Goal: Task Accomplishment & Management: Manage account settings

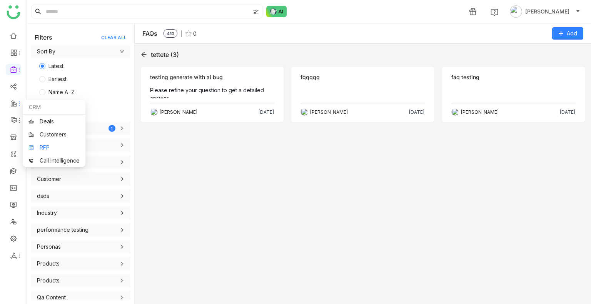
click at [48, 145] on link "RFP" at bounding box center [53, 147] width 51 height 5
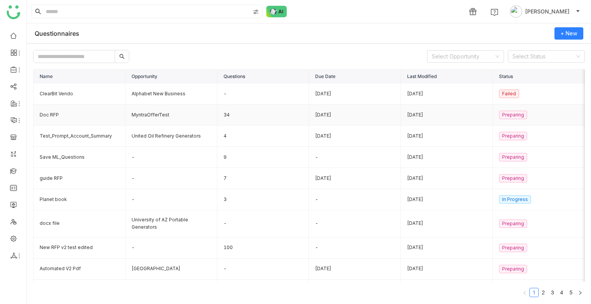
click at [55, 116] on td "Doc RFP" at bounding box center [79, 115] width 92 height 21
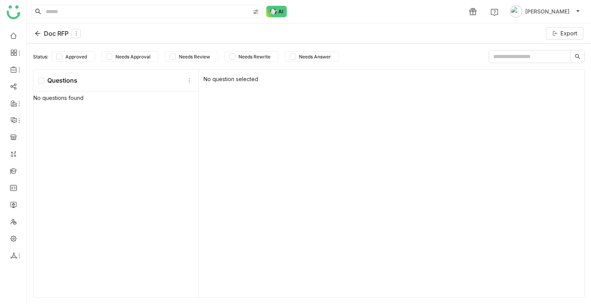
click at [35, 33] on div "Doc RFP Export" at bounding box center [309, 33] width 564 height 20
click at [35, 33] on icon at bounding box center [37, 33] width 5 height 5
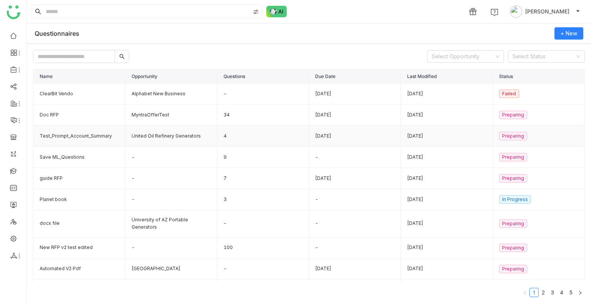
click at [88, 132] on td "Test_Prompt_Account_Summary" at bounding box center [79, 136] width 92 height 21
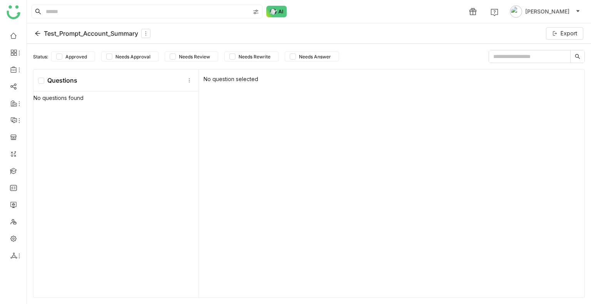
click at [37, 38] on div "Test_Prompt_Account_Summary" at bounding box center [93, 33] width 116 height 9
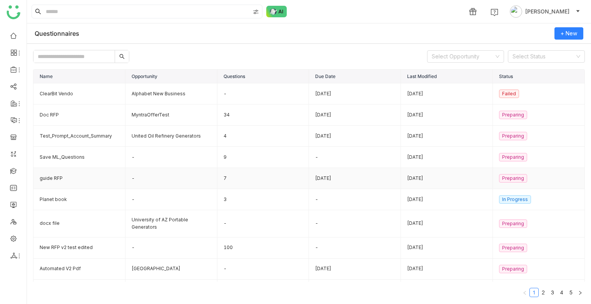
click at [54, 173] on td "guide RFP" at bounding box center [79, 178] width 92 height 21
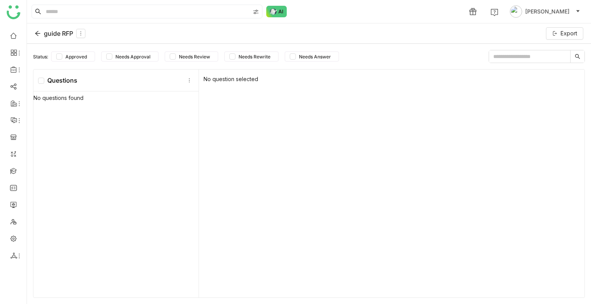
click at [38, 37] on div "guide RFP" at bounding box center [60, 33] width 51 height 9
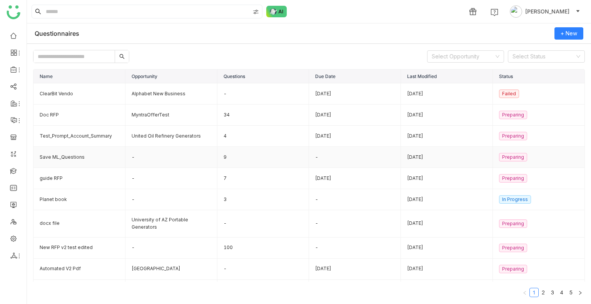
click at [57, 155] on td "Save ML_Questions" at bounding box center [79, 157] width 92 height 21
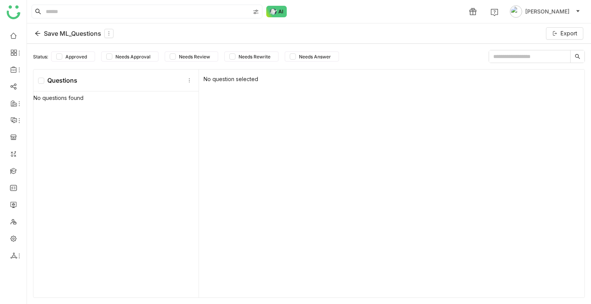
click at [33, 32] on div "Save ML_Questions Export" at bounding box center [309, 33] width 564 height 20
click at [38, 33] on icon at bounding box center [38, 33] width 6 height 6
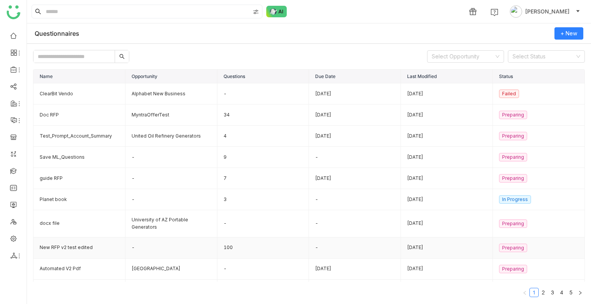
click at [64, 240] on td "New RFP v2 test edited" at bounding box center [79, 248] width 92 height 21
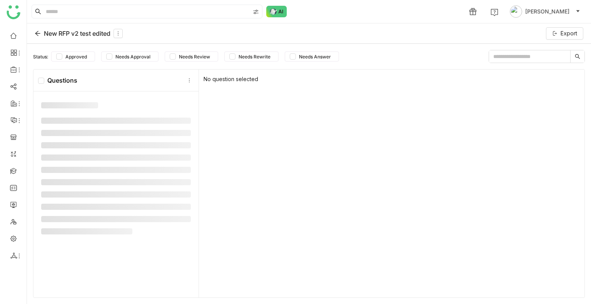
click at [64, 244] on nz-skeleton at bounding box center [115, 171] width 165 height 152
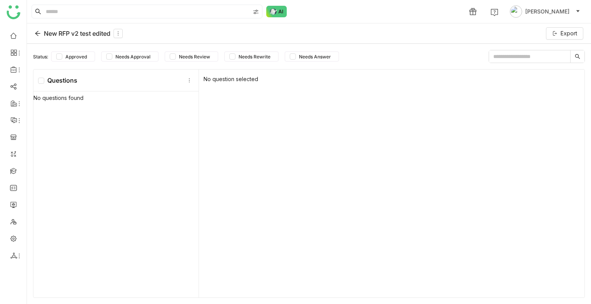
click at [37, 33] on icon at bounding box center [37, 33] width 5 height 5
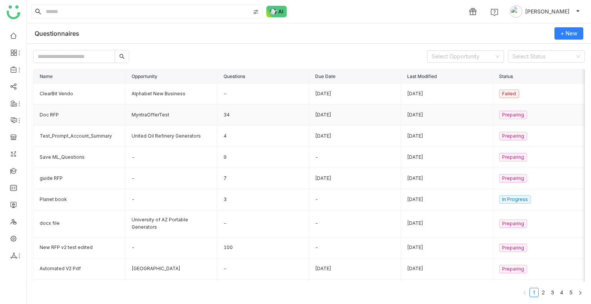
click at [72, 118] on td "Doc RFP" at bounding box center [79, 115] width 92 height 21
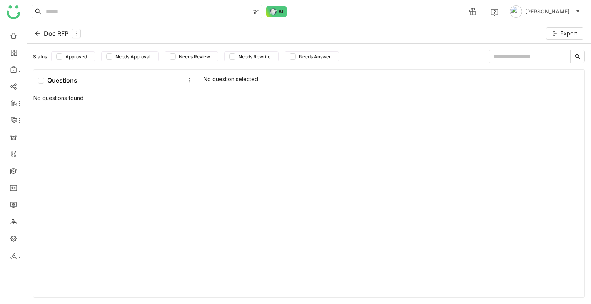
click at [94, 79] on div "Questions" at bounding box center [115, 81] width 165 height 22
click at [38, 33] on icon at bounding box center [37, 33] width 5 height 5
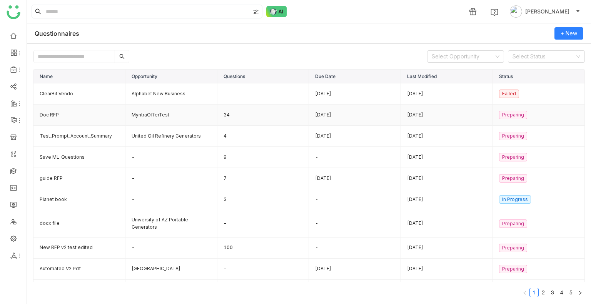
click at [87, 115] on td "Doc RFP" at bounding box center [79, 115] width 92 height 21
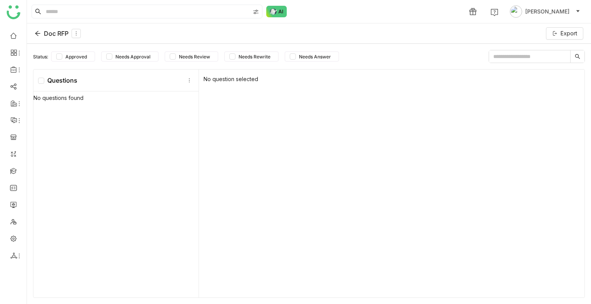
click at [40, 35] on icon at bounding box center [38, 33] width 6 height 6
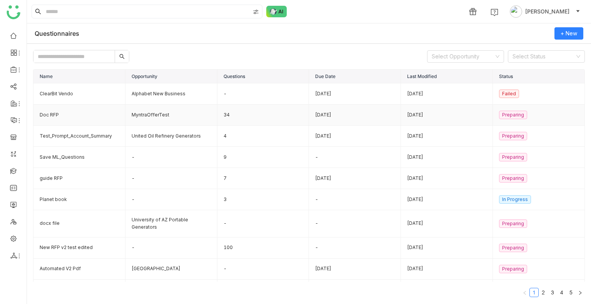
click at [83, 116] on td "Doc RFP" at bounding box center [79, 115] width 92 height 21
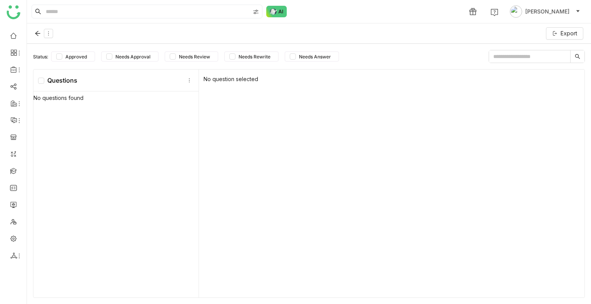
click at [83, 116] on div "No questions found" at bounding box center [115, 196] width 165 height 208
click at [81, 131] on div "No questions found" at bounding box center [115, 196] width 165 height 208
click at [38, 36] on icon at bounding box center [38, 33] width 6 height 6
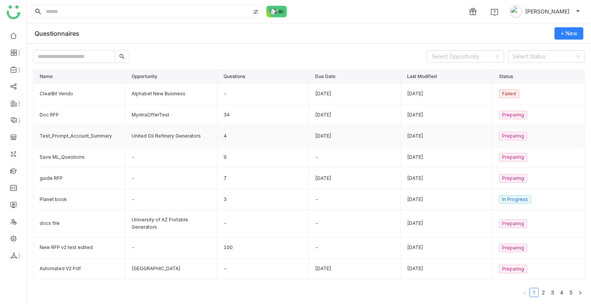
click at [102, 133] on td "Test_Prompt_Account_Summary" at bounding box center [79, 136] width 92 height 21
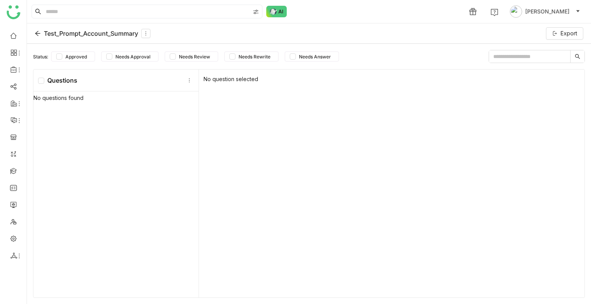
click at [35, 33] on icon at bounding box center [37, 33] width 5 height 5
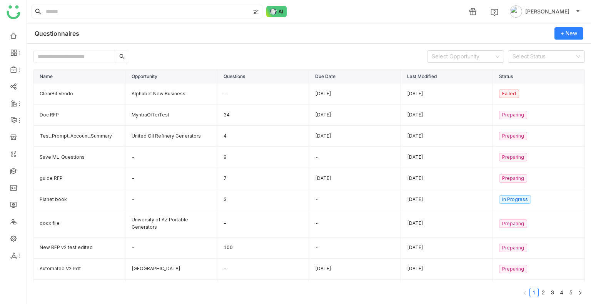
scroll to position [3, 0]
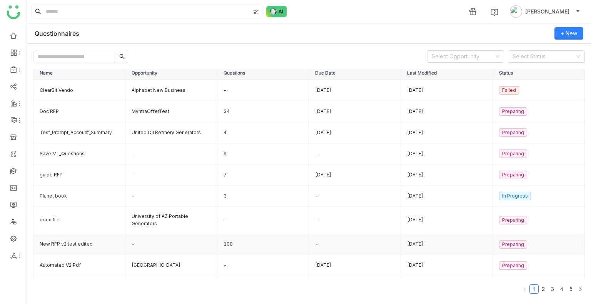
click at [73, 244] on td "New RFP v2 test edited" at bounding box center [79, 244] width 92 height 21
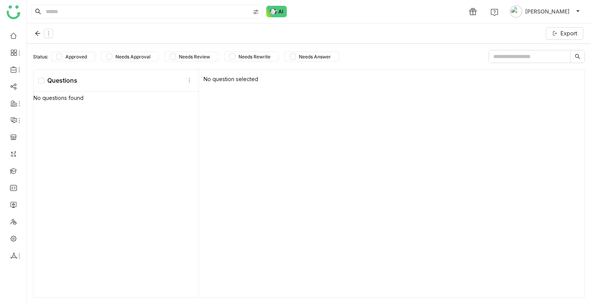
click at [73, 244] on div "No questions found" at bounding box center [115, 196] width 165 height 208
click at [37, 29] on div "New RFP v2 test edited" at bounding box center [79, 33] width 88 height 9
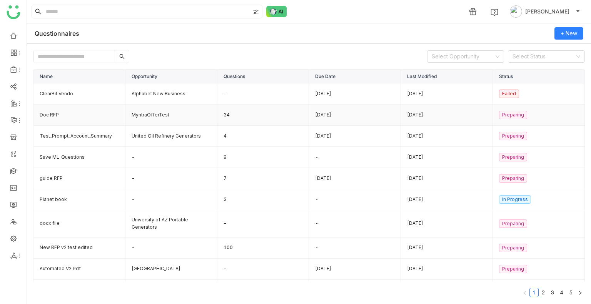
click at [49, 114] on td "Doc RFP" at bounding box center [79, 115] width 92 height 21
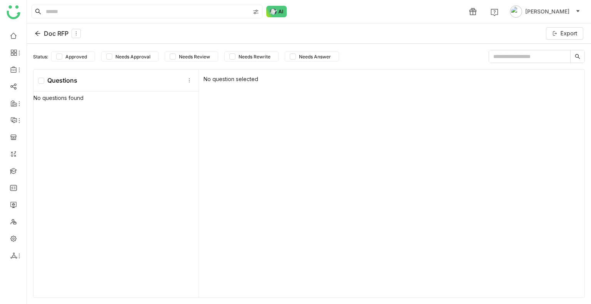
click at [38, 30] on icon at bounding box center [38, 33] width 6 height 6
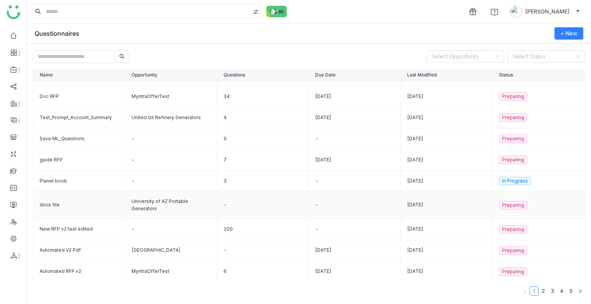
scroll to position [3, 0]
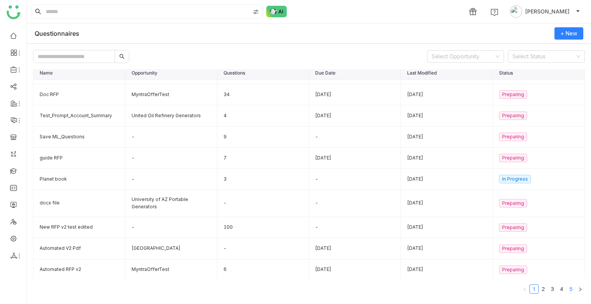
click at [567, 288] on link "5" at bounding box center [571, 289] width 8 height 8
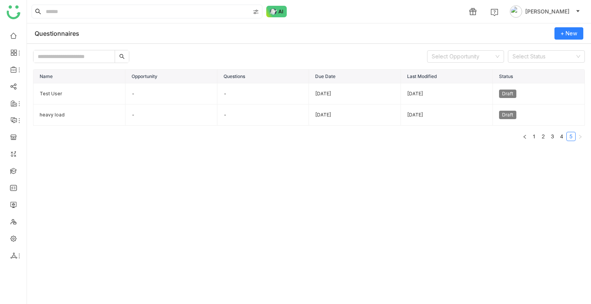
scroll to position [0, 0]
click at [570, 93] on td "Draft" at bounding box center [539, 93] width 92 height 21
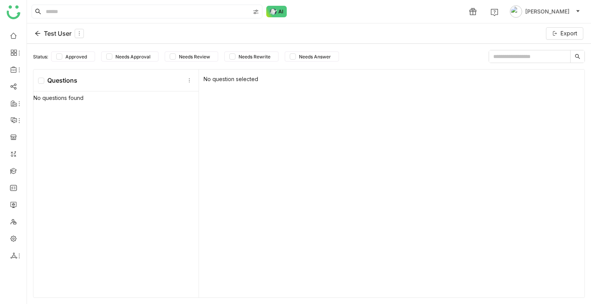
click at [38, 34] on icon at bounding box center [38, 33] width 6 height 6
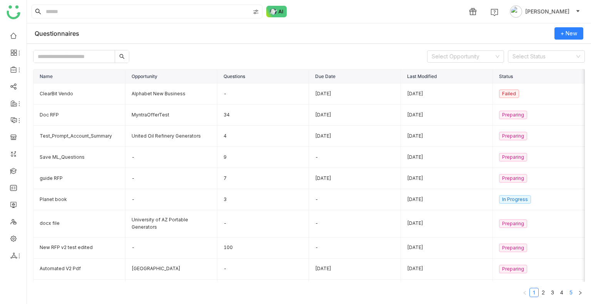
click at [567, 290] on link "5" at bounding box center [571, 292] width 8 height 8
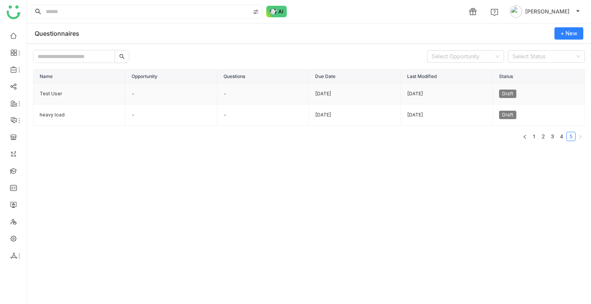
click at [95, 96] on td "Test User" at bounding box center [79, 93] width 92 height 21
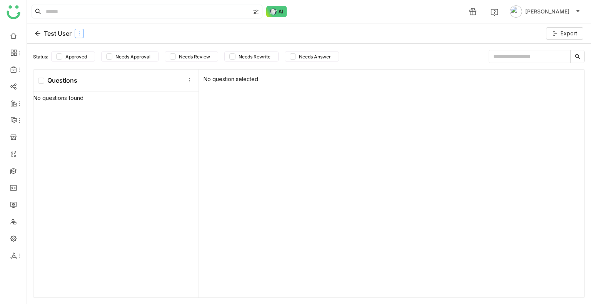
click at [78, 33] on icon at bounding box center [79, 33] width 5 height 5
click at [89, 61] on div "Delete" at bounding box center [80, 65] width 38 height 15
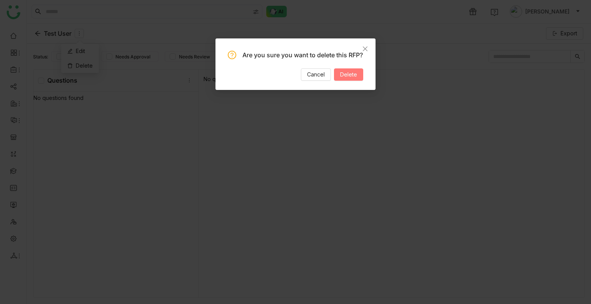
click at [354, 79] on span "Delete" at bounding box center [348, 74] width 17 height 8
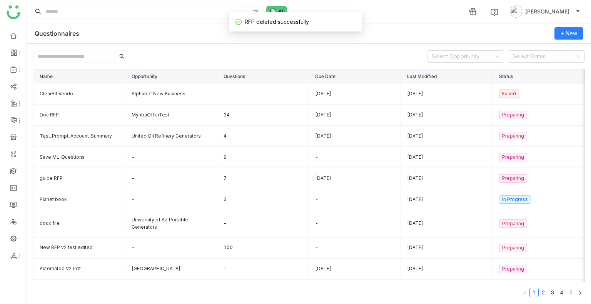
click at [567, 290] on link "5" at bounding box center [571, 292] width 8 height 8
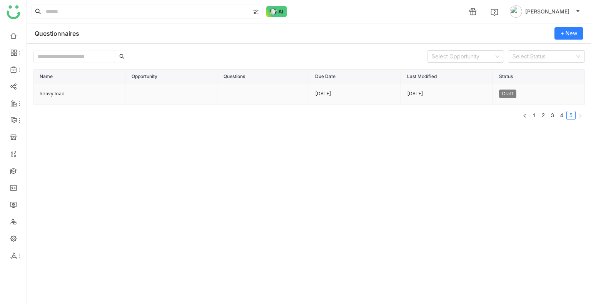
click at [61, 88] on td "heavy load" at bounding box center [79, 93] width 92 height 21
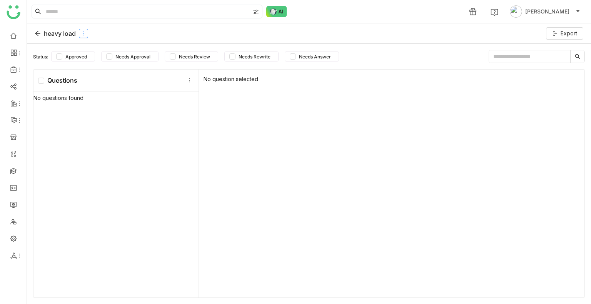
click at [87, 29] on button at bounding box center [83, 33] width 9 height 9
click at [87, 64] on div "Delete" at bounding box center [84, 65] width 38 height 15
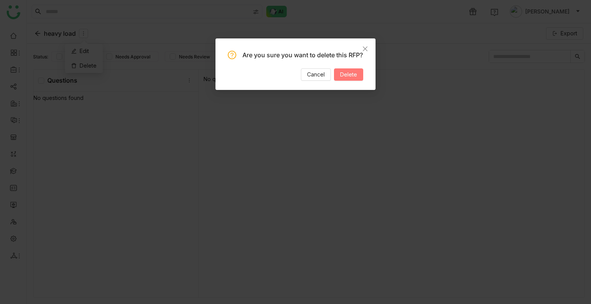
click at [355, 79] on span "Delete" at bounding box center [348, 74] width 17 height 8
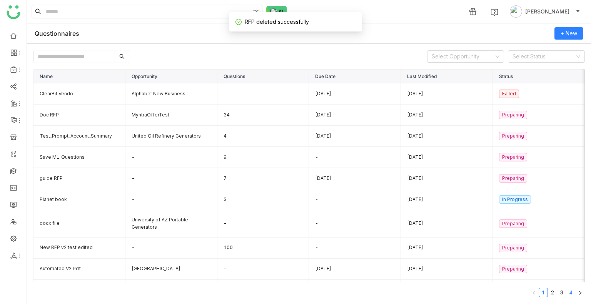
click at [567, 291] on link "4" at bounding box center [571, 292] width 8 height 8
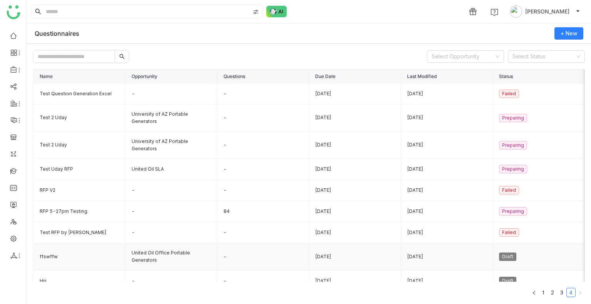
click at [54, 260] on td "ffswffw" at bounding box center [79, 256] width 92 height 27
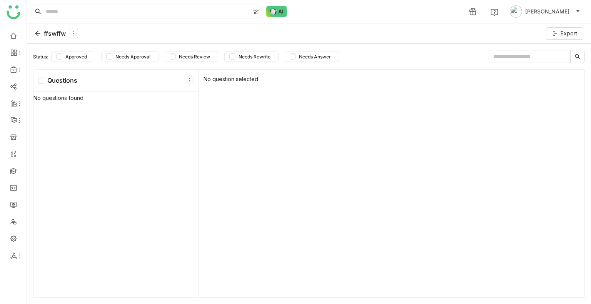
click at [188, 80] on icon at bounding box center [189, 80] width 5 height 5
click at [72, 32] on icon at bounding box center [73, 33] width 5 height 5
click at [67, 63] on div "Delete" at bounding box center [74, 65] width 38 height 15
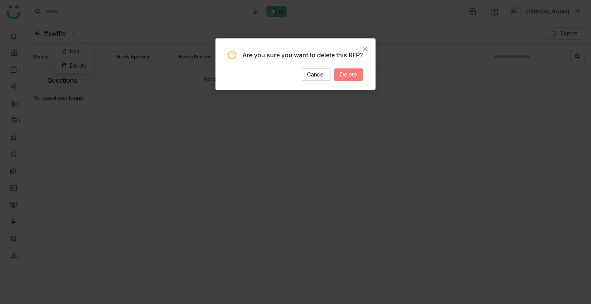
click at [344, 79] on span "Delete" at bounding box center [348, 74] width 17 height 8
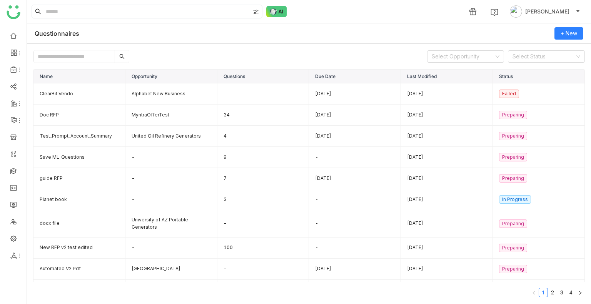
click at [567, 295] on link "4" at bounding box center [571, 292] width 8 height 8
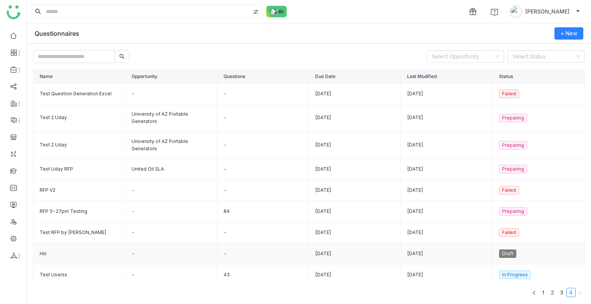
click at [348, 249] on td "Sep 09, 2025" at bounding box center [355, 253] width 92 height 21
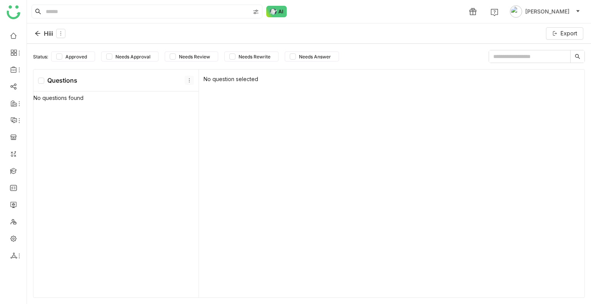
click at [187, 82] on icon at bounding box center [189, 80] width 5 height 5
click at [187, 96] on div "Add Section" at bounding box center [187, 97] width 55 height 15
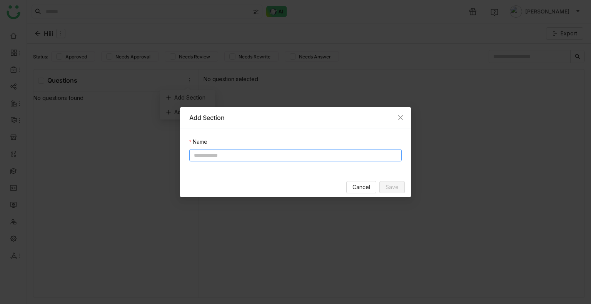
click at [237, 151] on input at bounding box center [295, 155] width 212 height 12
type input "**********"
click at [402, 187] on button "Save" at bounding box center [391, 187] width 25 height 12
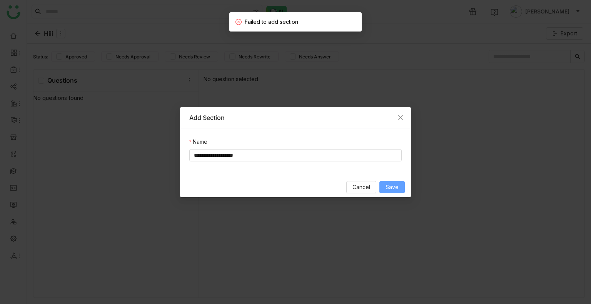
click at [387, 181] on button "Save" at bounding box center [391, 187] width 25 height 12
click at [397, 187] on span "Save" at bounding box center [391, 187] width 13 height 8
click at [398, 187] on span "Save" at bounding box center [391, 187] width 13 height 8
click at [398, 187] on nz-modal-container "Add Section Name Cancel Save" at bounding box center [295, 152] width 591 height 304
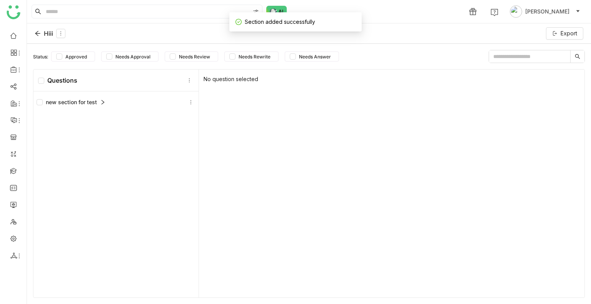
click at [100, 103] on icon at bounding box center [102, 102] width 5 height 5
click at [62, 33] on icon at bounding box center [60, 33] width 5 height 5
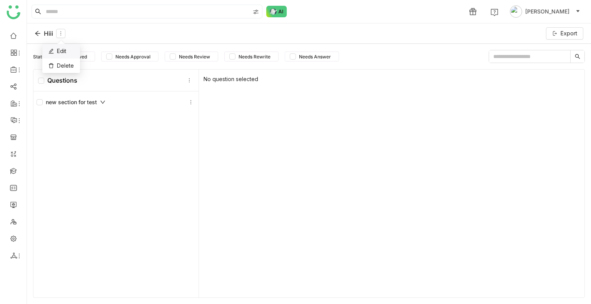
click at [70, 50] on div "Edit" at bounding box center [61, 51] width 38 height 15
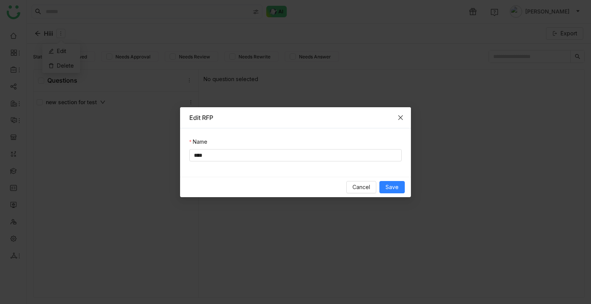
click at [408, 113] on span "Close" at bounding box center [400, 117] width 21 height 21
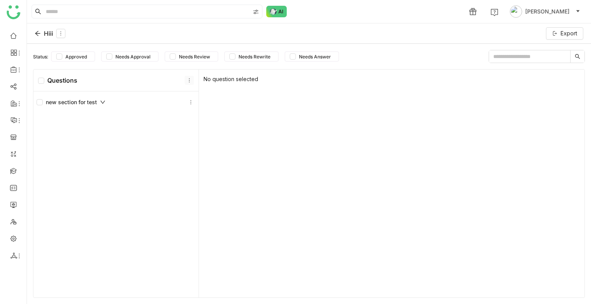
drag, startPoint x: 191, startPoint y: 76, endPoint x: 186, endPoint y: 78, distance: 4.9
click at [191, 76] on button at bounding box center [189, 80] width 9 height 9
click at [183, 117] on div "Add Question" at bounding box center [187, 112] width 55 height 15
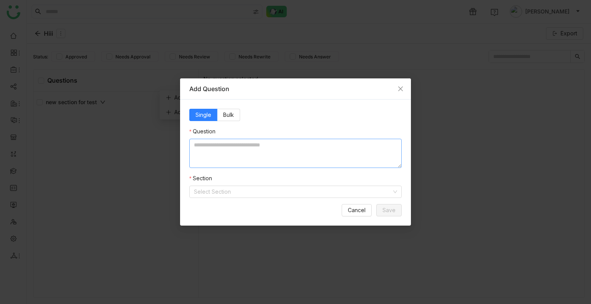
click at [233, 158] on textarea at bounding box center [295, 153] width 212 height 29
type textarea "****"
click at [226, 195] on input at bounding box center [293, 192] width 198 height 12
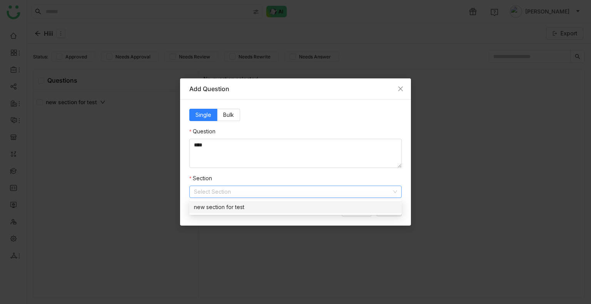
click at [231, 209] on div "new section for test" at bounding box center [295, 207] width 203 height 8
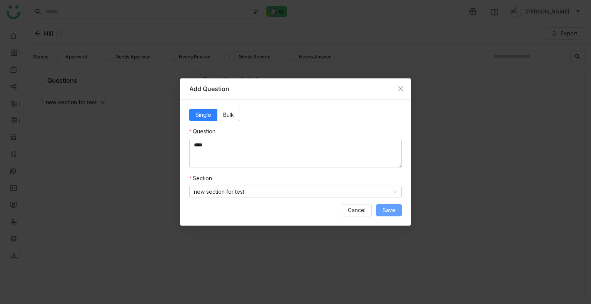
click at [388, 211] on span "Save" at bounding box center [388, 210] width 13 height 8
click at [394, 90] on span "Close" at bounding box center [400, 88] width 21 height 21
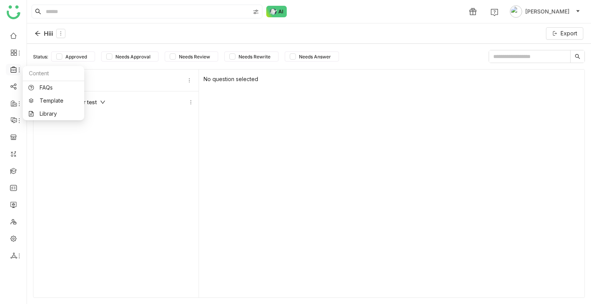
click at [14, 67] on icon at bounding box center [13, 70] width 6 height 6
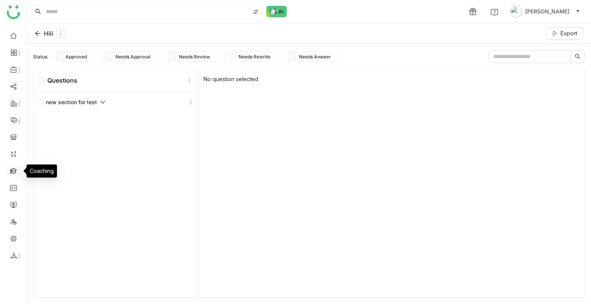
click at [12, 169] on link at bounding box center [13, 170] width 7 height 7
click at [12, 170] on link at bounding box center [13, 170] width 7 height 7
click at [12, 173] on link at bounding box center [13, 170] width 7 height 7
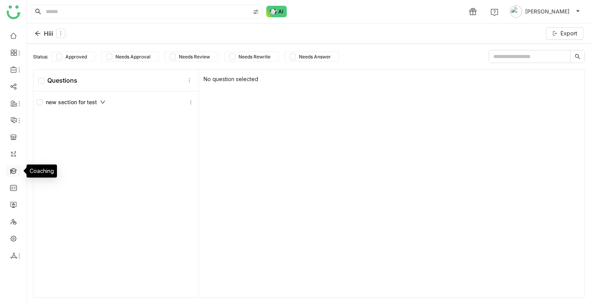
click at [12, 173] on link at bounding box center [13, 170] width 7 height 7
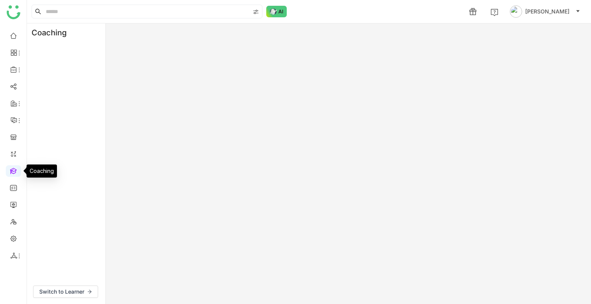
click at [12, 173] on link at bounding box center [13, 170] width 7 height 7
click at [12, 172] on link at bounding box center [13, 170] width 7 height 7
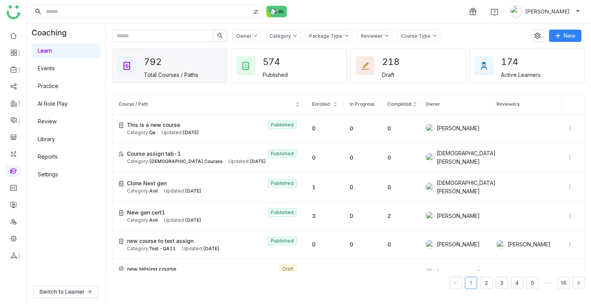
click at [55, 105] on link "AI Role Play" at bounding box center [53, 103] width 30 height 7
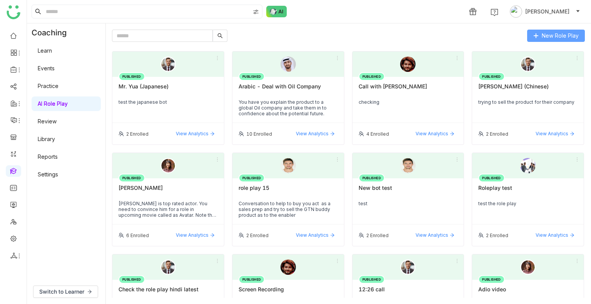
click at [544, 35] on span "New Role Play" at bounding box center [560, 36] width 37 height 8
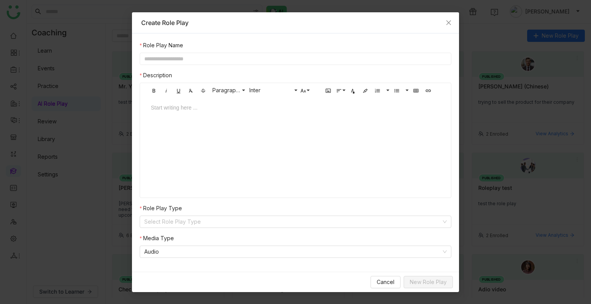
click at [175, 57] on input "text" at bounding box center [296, 59] width 312 height 12
click at [169, 256] on nz-select-item "Audio" at bounding box center [295, 252] width 302 height 12
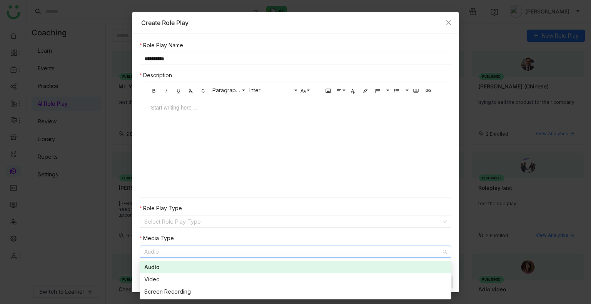
click at [178, 57] on input "*********" at bounding box center [296, 59] width 312 height 12
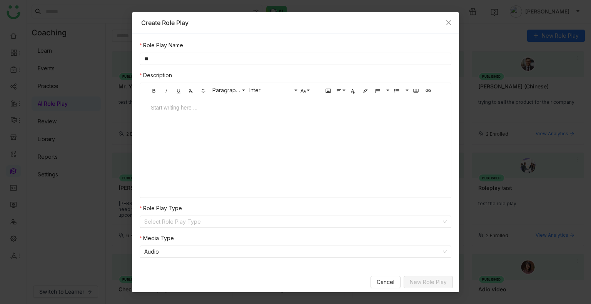
type input "*"
type input "**********"
click at [226, 112] on div "**********" at bounding box center [295, 114] width 305 height 23
click at [228, 109] on div "**********" at bounding box center [295, 107] width 289 height 8
click at [276, 101] on div "**********" at bounding box center [295, 136] width 305 height 77
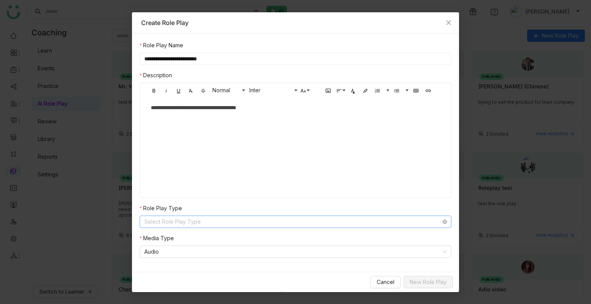
click at [194, 218] on input at bounding box center [292, 222] width 297 height 12
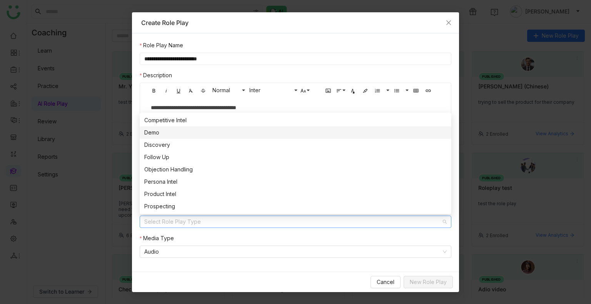
click at [169, 134] on div "Demo" at bounding box center [295, 132] width 302 height 8
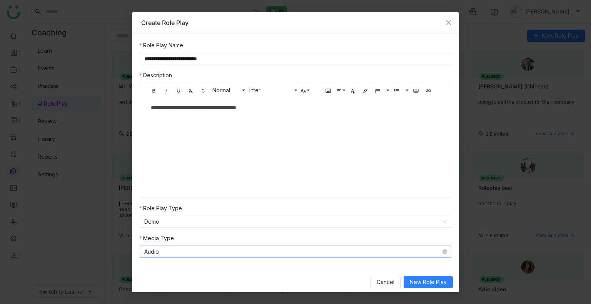
click at [306, 256] on nz-select-item "Audio" at bounding box center [295, 252] width 302 height 12
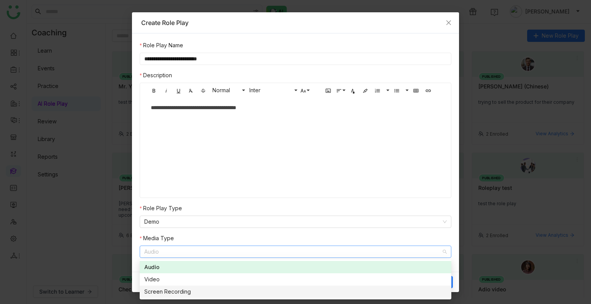
click at [161, 288] on div "Screen Recording" at bounding box center [295, 292] width 302 height 8
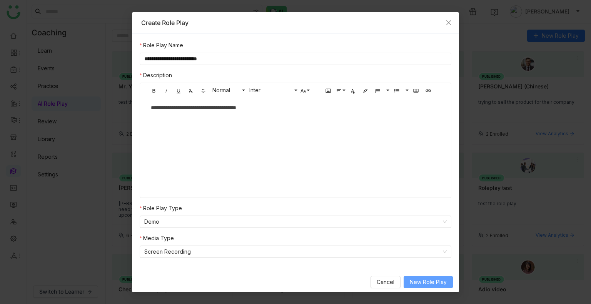
click at [422, 284] on span "New Role Play" at bounding box center [428, 282] width 37 height 8
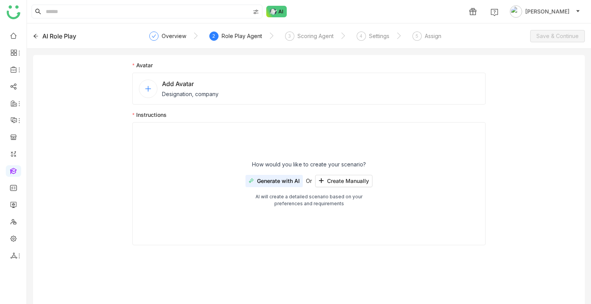
click at [177, 65] on nz-form-label "Avatar" at bounding box center [308, 67] width 353 height 12
click at [181, 95] on span "Designation, company" at bounding box center [190, 94] width 57 height 8
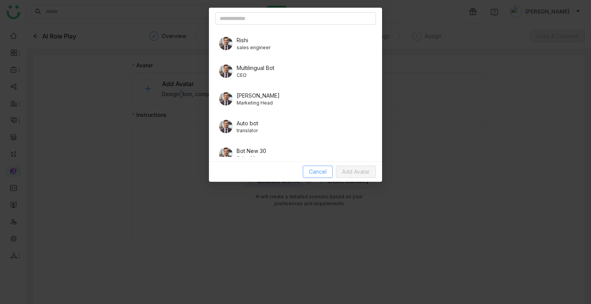
scroll to position [77, 0]
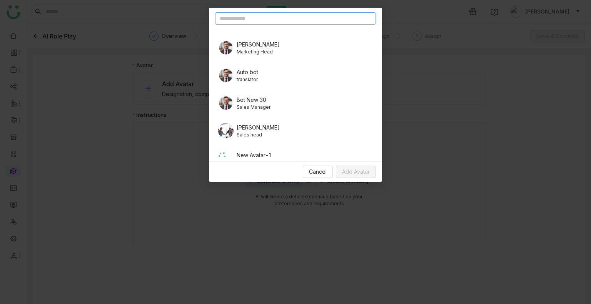
drag, startPoint x: 242, startPoint y: 22, endPoint x: 241, endPoint y: 35, distance: 13.1
click at [242, 24] on input "text" at bounding box center [295, 18] width 161 height 12
click at [244, 129] on span "Jhon Rickey" at bounding box center [258, 127] width 43 height 8
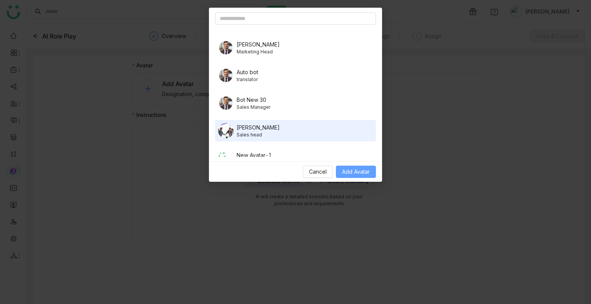
click at [367, 174] on span "Add Avatar" at bounding box center [356, 172] width 28 height 8
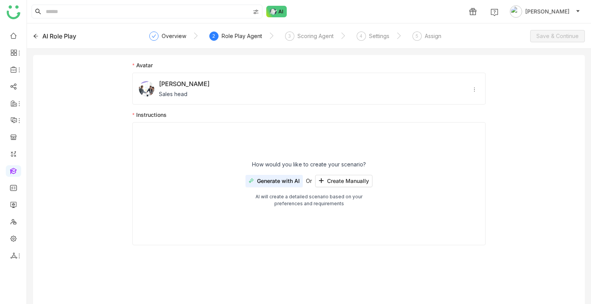
click at [293, 178] on span "Generate with AI" at bounding box center [278, 181] width 43 height 6
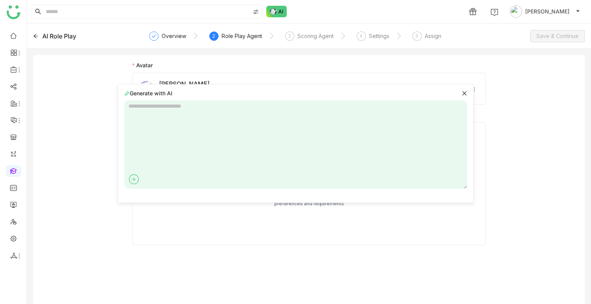
click at [243, 127] on textarea at bounding box center [295, 144] width 343 height 88
type textarea "**********"
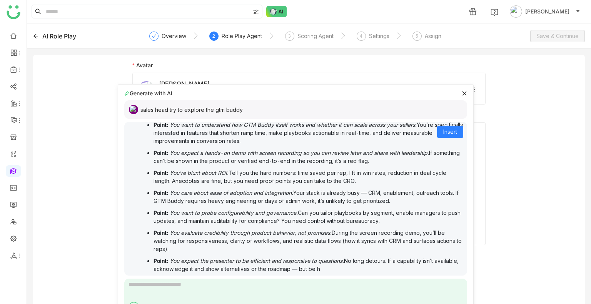
scroll to position [45, 0]
click at [443, 130] on span "Insert" at bounding box center [450, 132] width 14 height 8
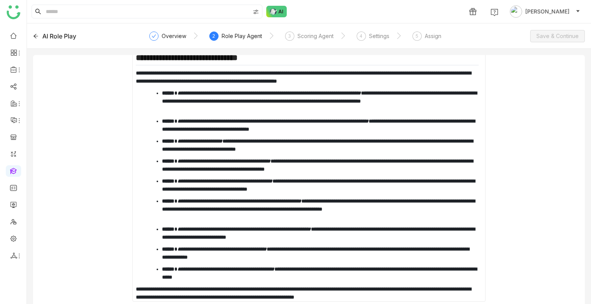
scroll to position [83, 0]
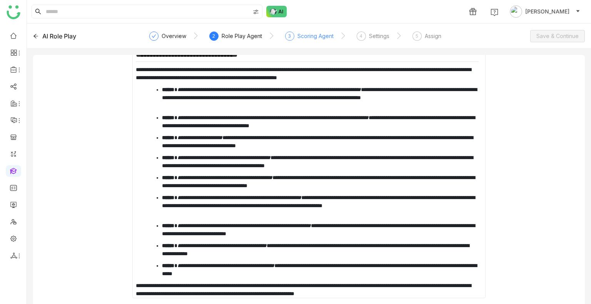
click at [312, 39] on div "Scoring Agent" at bounding box center [315, 36] width 36 height 9
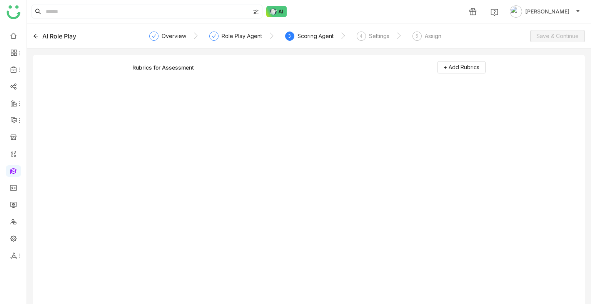
scroll to position [0, 0]
click at [443, 66] on button "+ Add Rubrics" at bounding box center [461, 67] width 48 height 12
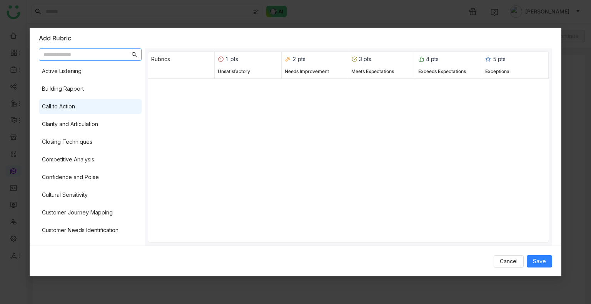
click at [51, 108] on div "Call to Action" at bounding box center [58, 106] width 33 height 8
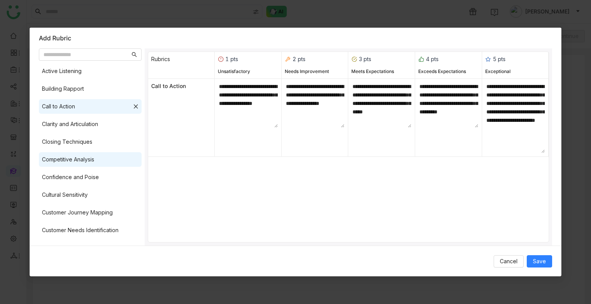
click at [69, 155] on div "Competitive Analysis" at bounding box center [68, 159] width 52 height 8
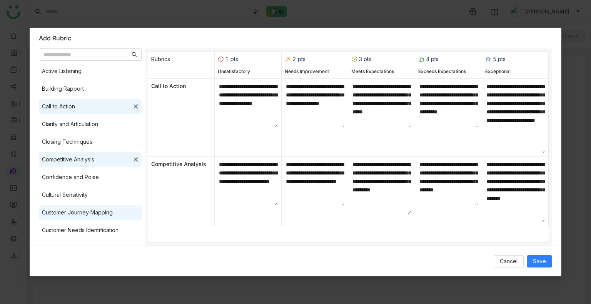
click at [75, 205] on div "Customer Journey Mapping" at bounding box center [90, 212] width 103 height 15
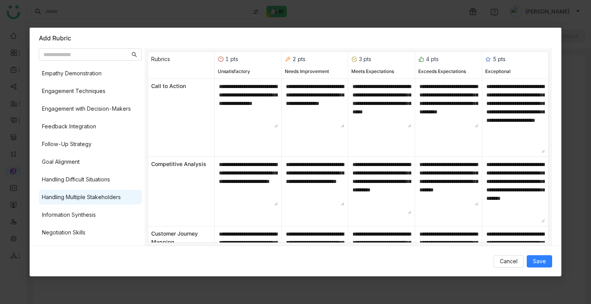
click at [75, 197] on div "Handling Multiple Stakeholders" at bounding box center [81, 197] width 79 height 8
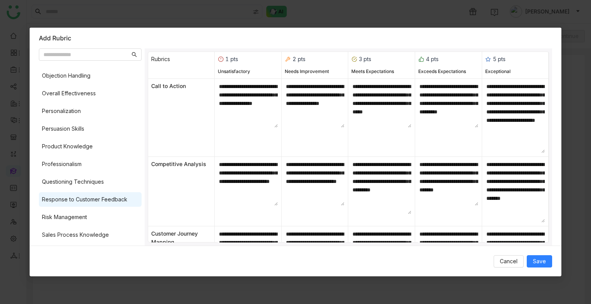
click at [75, 193] on div "Response to Customer Feedback" at bounding box center [90, 199] width 103 height 15
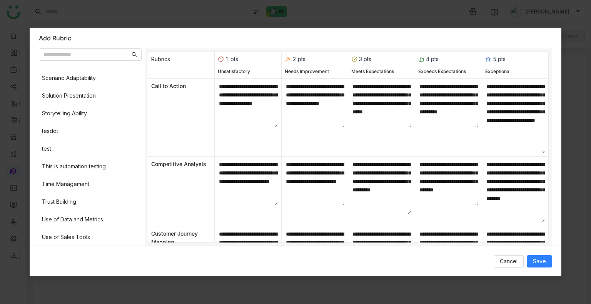
click at [73, 192] on div "Active Listening Building Rapport Call to Action Clarity and Articulation Closi…" at bounding box center [90, 153] width 103 height 179
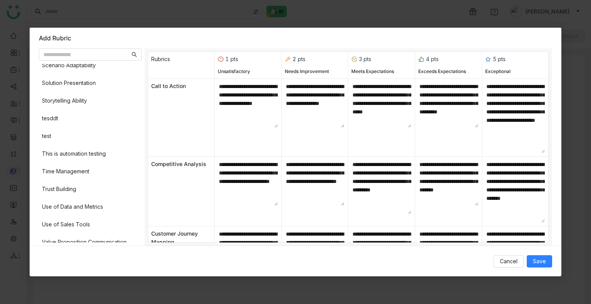
scroll to position [596, 0]
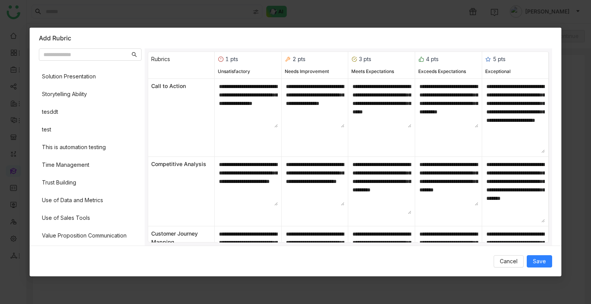
click at [82, 173] on div "Active Listening Building Rapport Call to Action Clarity and Articulation Closi…" at bounding box center [90, 153] width 103 height 179
click at [82, 171] on div "Time Management" at bounding box center [90, 165] width 103 height 15
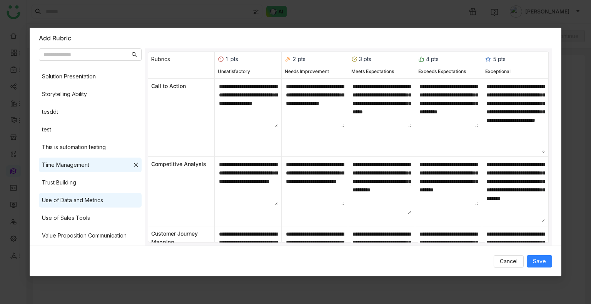
click at [79, 204] on div "Use of Data and Metrics" at bounding box center [72, 200] width 61 height 8
click at [81, 230] on div "Value Proposition Communication" at bounding box center [90, 235] width 103 height 15
click at [541, 263] on span "Save" at bounding box center [539, 261] width 13 height 8
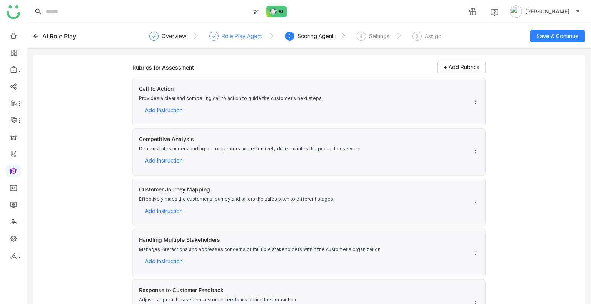
click at [229, 33] on div "Role Play Agent" at bounding box center [242, 36] width 40 height 9
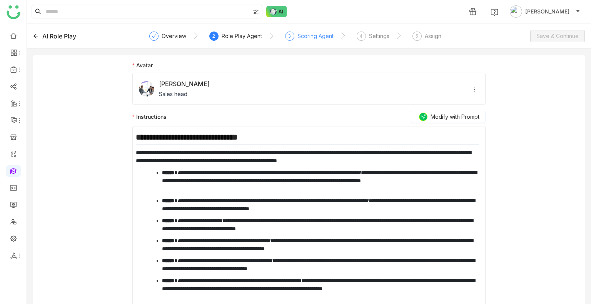
click at [321, 39] on div "Scoring Agent" at bounding box center [315, 36] width 36 height 9
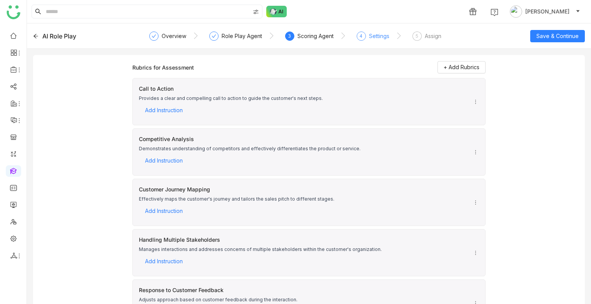
click at [371, 35] on div "Settings" at bounding box center [379, 36] width 20 height 9
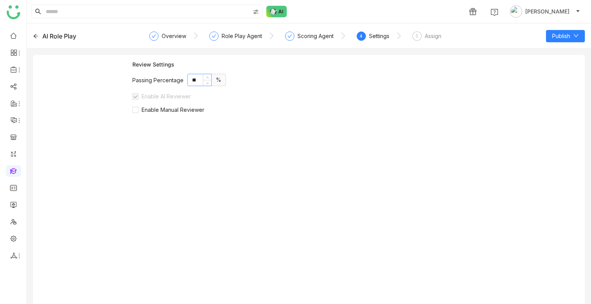
click at [194, 80] on input "**" at bounding box center [199, 80] width 23 height 12
type input "**"
click at [162, 110] on span "Enable Manual Reviewer" at bounding box center [172, 110] width 69 height 7
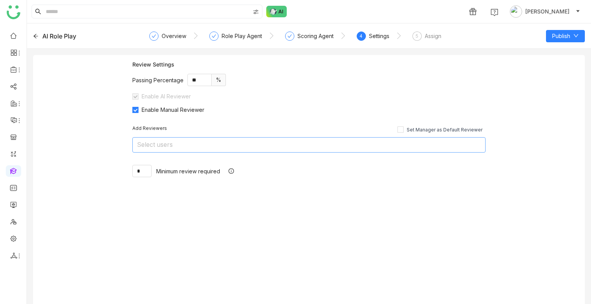
click at [163, 143] on nz-select-top-control "Select users" at bounding box center [308, 144] width 353 height 15
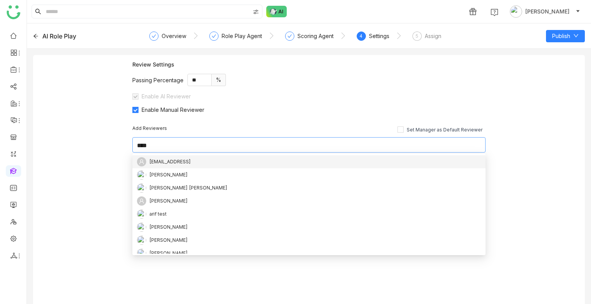
scroll to position [0, 0]
type input "*****"
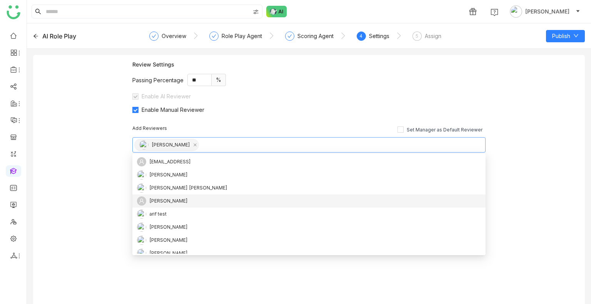
drag, startPoint x: 551, startPoint y: 123, endPoint x: 552, endPoint y: 112, distance: 11.3
click at [552, 115] on div "Review Settings Passing Percentage ** % Enable AI Reviewer Enable Manual Review…" at bounding box center [309, 182] width 552 height 255
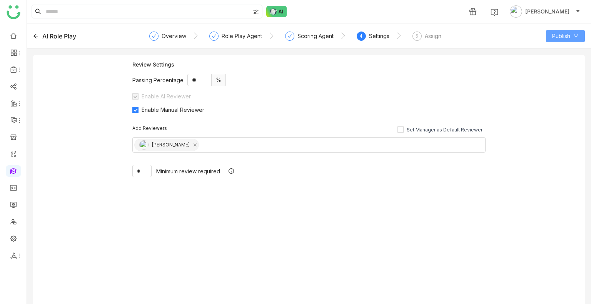
click at [560, 32] on span "Publish" at bounding box center [561, 36] width 18 height 8
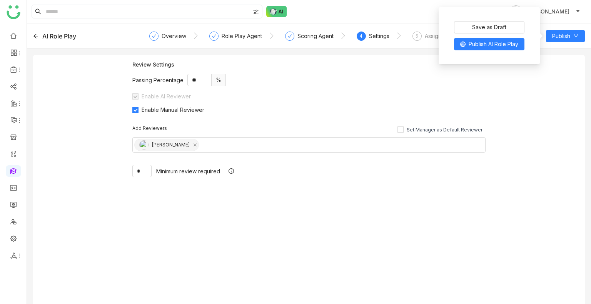
click at [431, 33] on div "Assign" at bounding box center [433, 36] width 17 height 9
click at [432, 35] on div "Assign" at bounding box center [433, 36] width 17 height 9
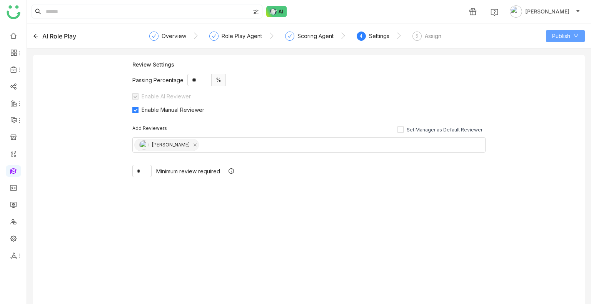
click at [570, 37] on button "Publish" at bounding box center [565, 36] width 39 height 12
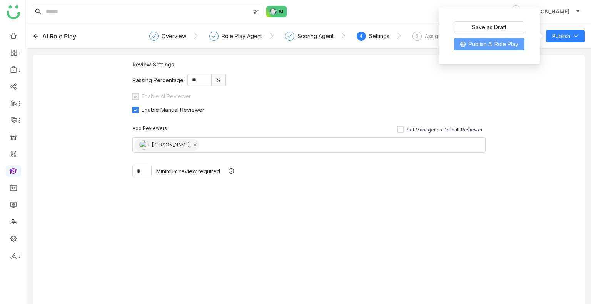
click at [515, 44] on span "Publish AI Role Play" at bounding box center [493, 44] width 50 height 8
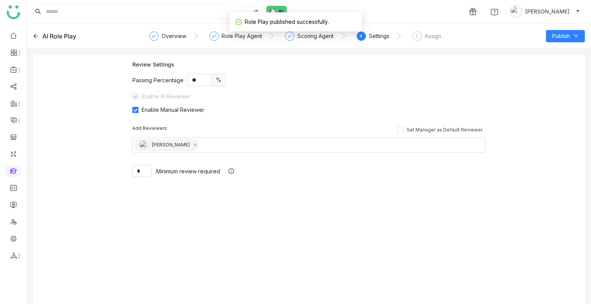
click at [427, 37] on div "Assign" at bounding box center [433, 36] width 17 height 9
click at [426, 35] on div "Assign" at bounding box center [433, 36] width 17 height 9
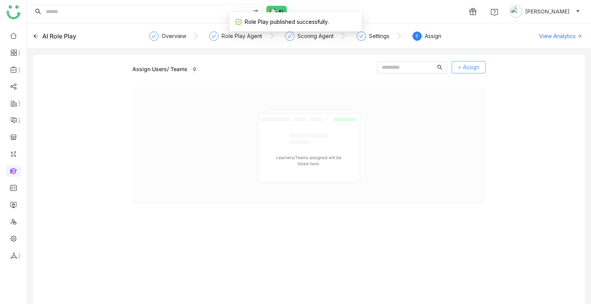
click at [470, 68] on span "+ Assign" at bounding box center [469, 67] width 22 height 8
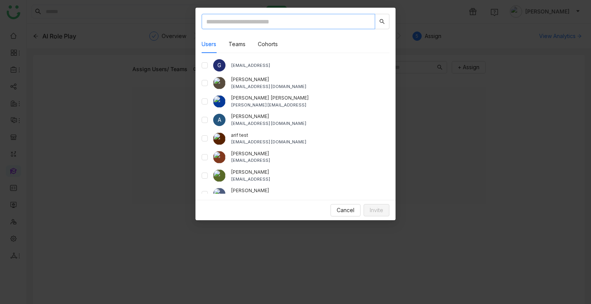
click at [211, 22] on input "text" at bounding box center [288, 21] width 173 height 15
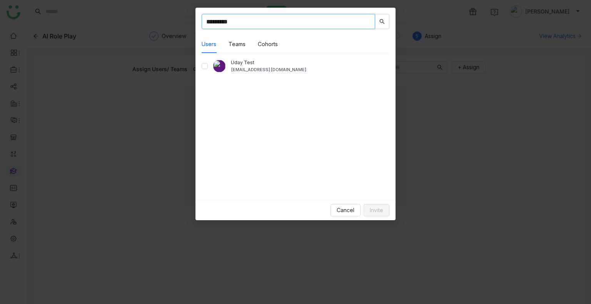
type input "*********"
click at [375, 209] on span "Invite" at bounding box center [376, 210] width 13 height 8
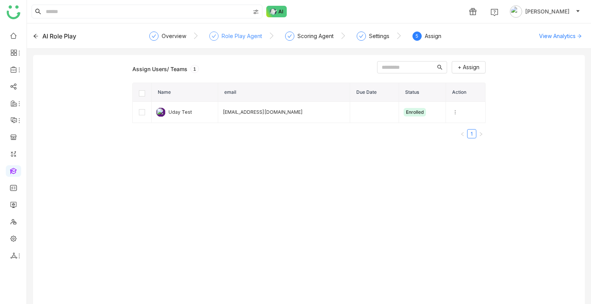
click at [241, 37] on div "Role Play Agent" at bounding box center [242, 36] width 40 height 9
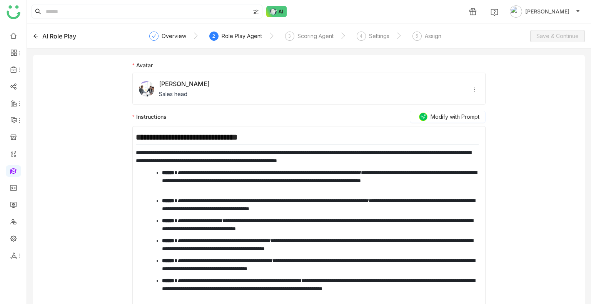
click at [34, 34] on icon at bounding box center [35, 35] width 5 height 5
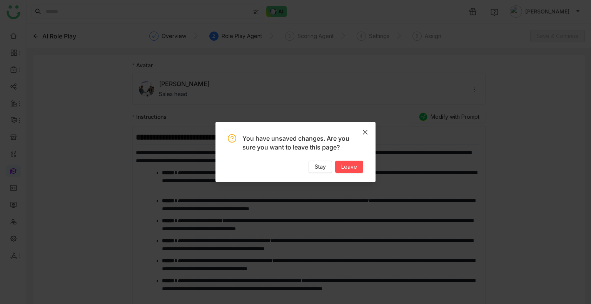
click at [366, 135] on span "Close" at bounding box center [365, 132] width 21 height 21
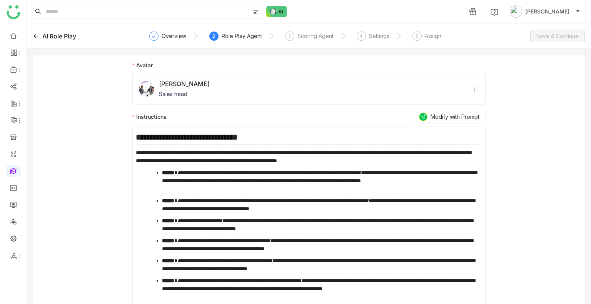
click at [69, 36] on div "AI Role Play" at bounding box center [59, 36] width 34 height 9
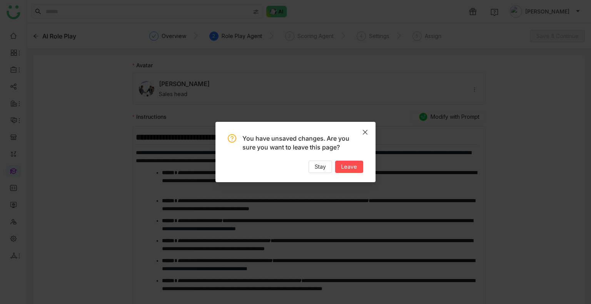
click at [366, 131] on icon "Close" at bounding box center [365, 132] width 6 height 6
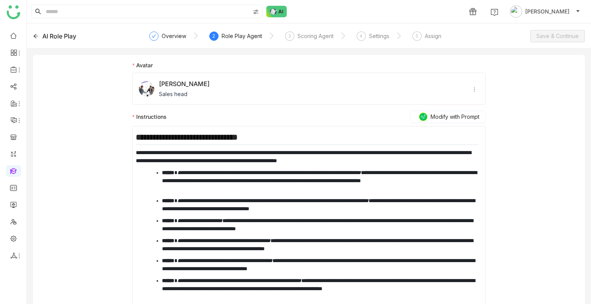
click at [33, 38] on icon at bounding box center [35, 35] width 5 height 5
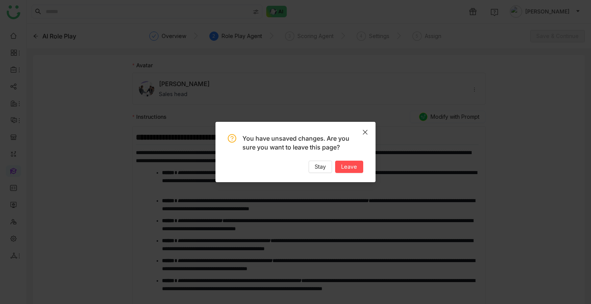
click at [361, 132] on span "Close" at bounding box center [365, 132] width 21 height 21
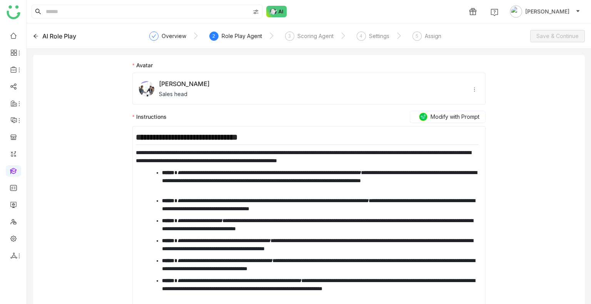
click at [45, 33] on div "AI Role Play" at bounding box center [59, 36] width 34 height 9
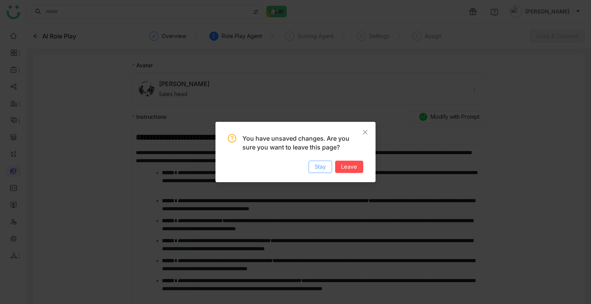
click at [322, 166] on span "Stay" at bounding box center [320, 167] width 11 height 8
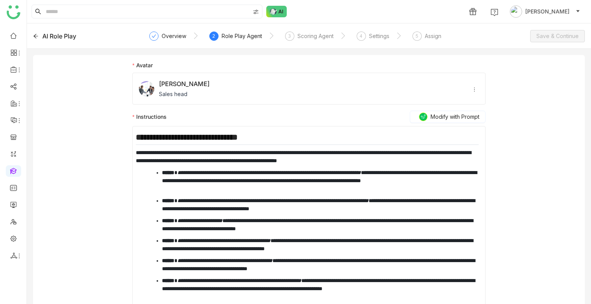
click at [307, 30] on nz-steps "Overview 2 Role Play Agent 3 Scoring Agent 4 Settings 5 Assign" at bounding box center [309, 36] width 310 height 18
click at [310, 36] on div "Scoring Agent" at bounding box center [315, 36] width 36 height 9
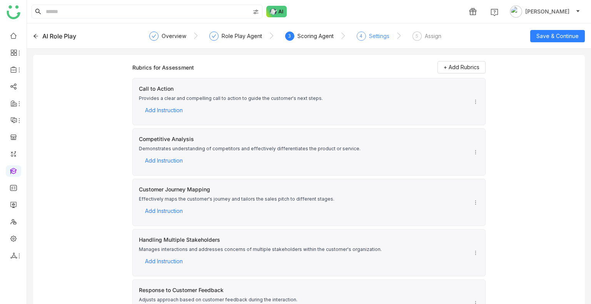
click at [379, 40] on div "4 Settings" at bounding box center [373, 39] width 33 height 14
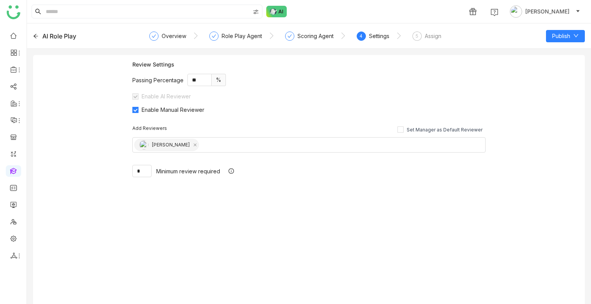
drag, startPoint x: 412, startPoint y: 38, endPoint x: 413, endPoint y: 46, distance: 8.1
click at [413, 40] on div "5 Assign" at bounding box center [426, 39] width 29 height 14
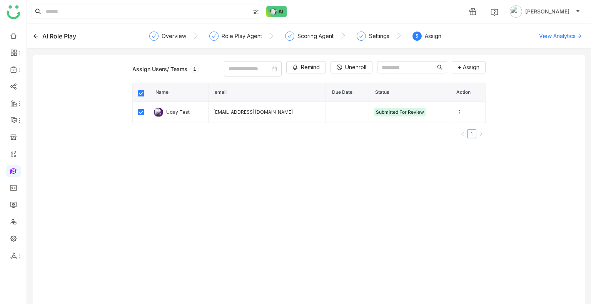
click at [42, 36] on div "AI Role Play" at bounding box center [88, 36] width 110 height 9
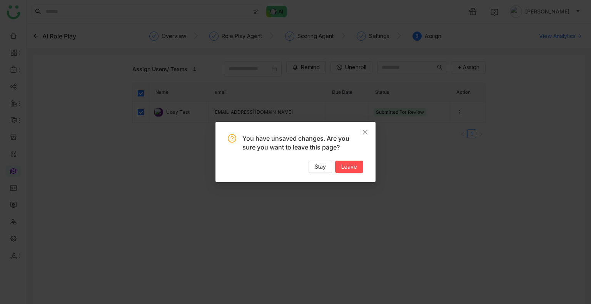
click at [363, 174] on div "You have unsaved changes. Are you sure you want to leave this page? Stay Leave" at bounding box center [295, 152] width 160 height 60
click at [351, 171] on button "Leave" at bounding box center [349, 167] width 28 height 12
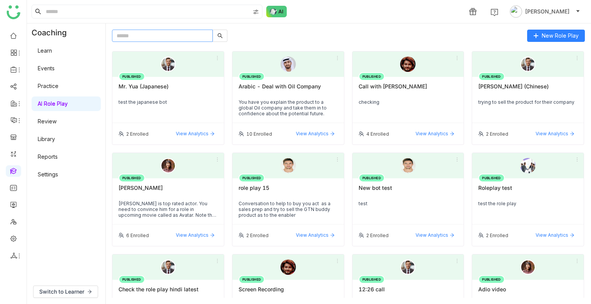
click at [176, 37] on input "text" at bounding box center [162, 36] width 101 height 12
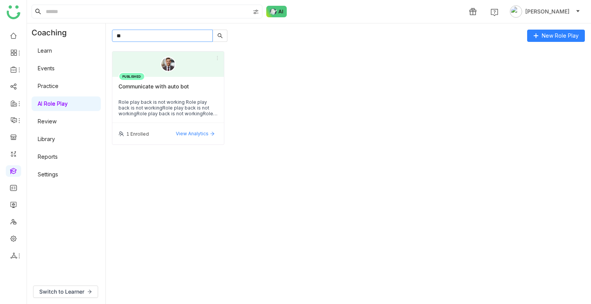
type input "*"
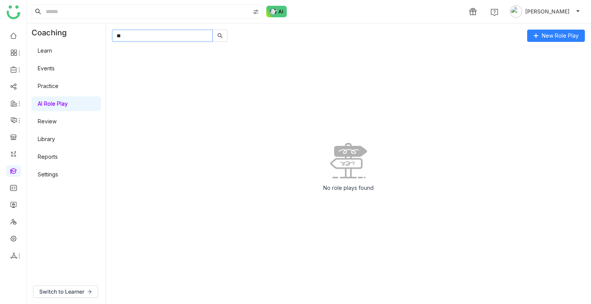
type input "*"
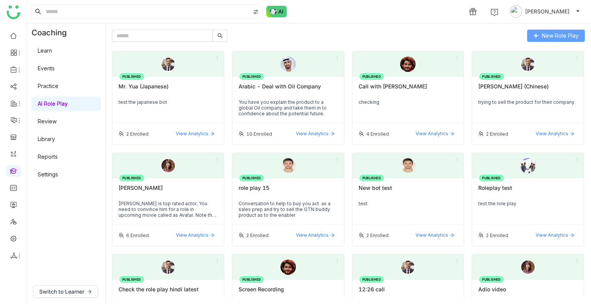
click at [565, 41] on button "New Role Play" at bounding box center [556, 36] width 58 height 12
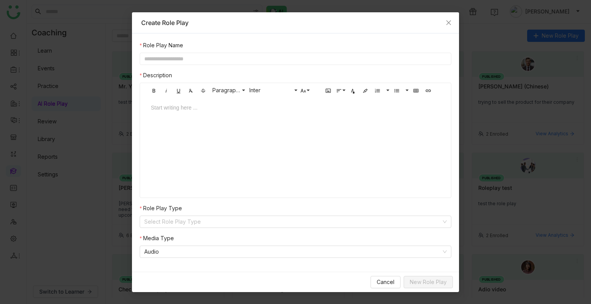
click at [176, 53] on input "text" at bounding box center [296, 59] width 312 height 12
type input "**********"
click at [188, 112] on div at bounding box center [295, 114] width 305 height 23
click at [163, 221] on input at bounding box center [292, 222] width 297 height 12
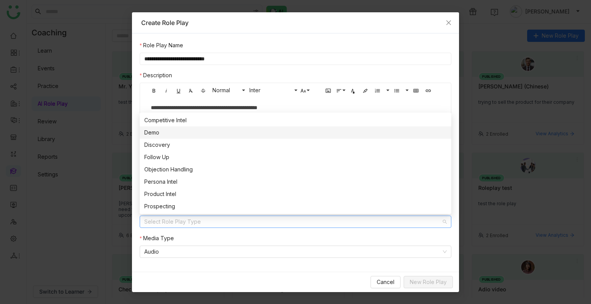
click at [156, 133] on div "Demo" at bounding box center [295, 132] width 302 height 8
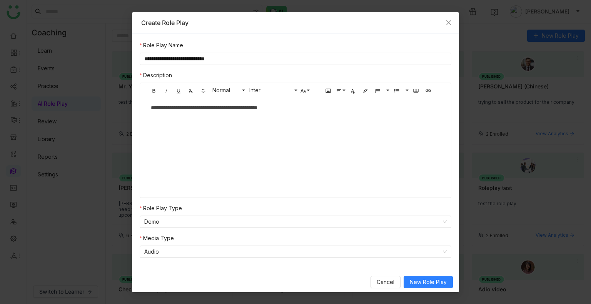
click at [193, 244] on nz-form-label "Media Type" at bounding box center [296, 240] width 312 height 12
click at [157, 257] on nz-select-item "Audio" at bounding box center [295, 252] width 302 height 12
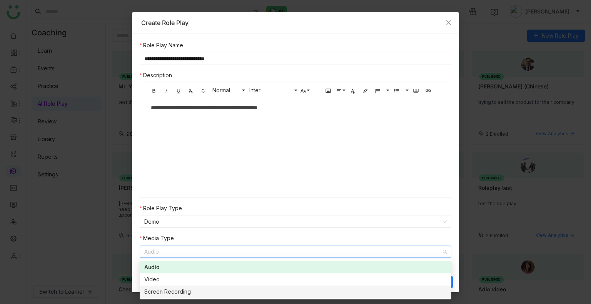
click at [171, 295] on div "Screen Recording" at bounding box center [295, 292] width 302 height 8
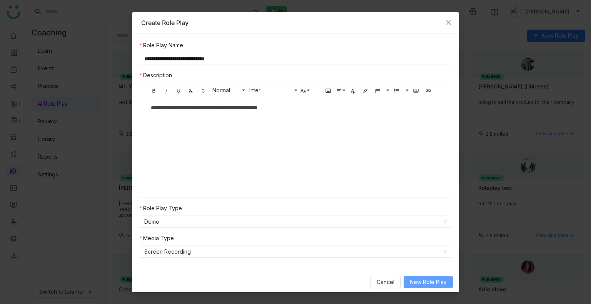
click at [412, 283] on span "New Role Play" at bounding box center [428, 282] width 37 height 8
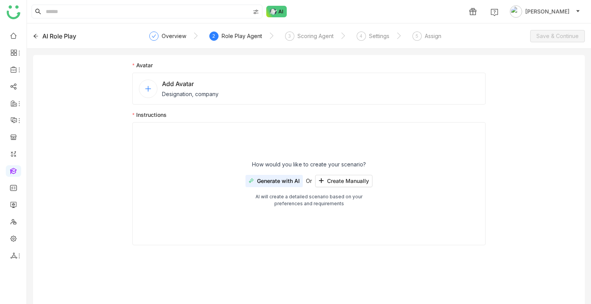
click at [155, 86] on nz-avatar at bounding box center [148, 89] width 18 height 18
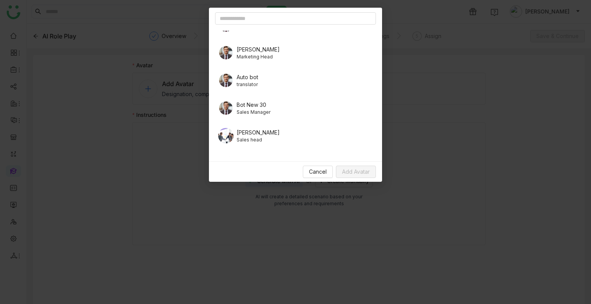
scroll to position [77, 0]
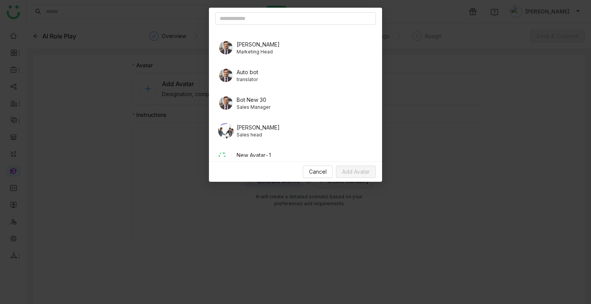
click at [257, 134] on span "Sales head" at bounding box center [258, 135] width 43 height 7
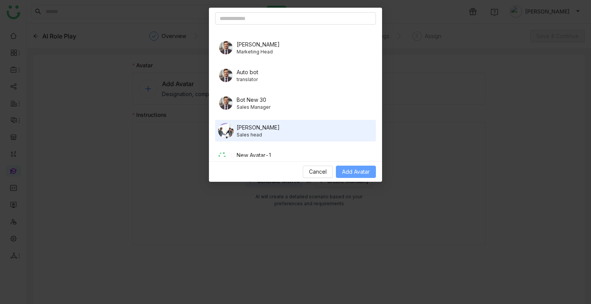
click at [356, 172] on span "Add Avatar" at bounding box center [356, 172] width 28 height 8
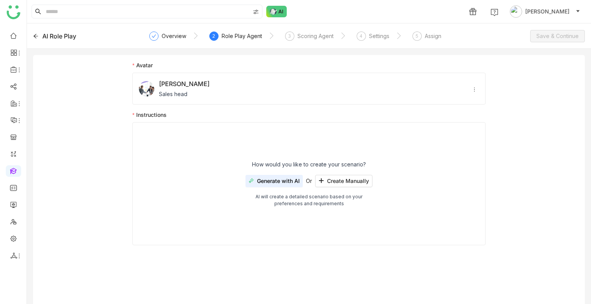
drag, startPoint x: 274, startPoint y: 180, endPoint x: 300, endPoint y: 181, distance: 26.2
click at [275, 180] on span "Generate with AI" at bounding box center [278, 181] width 43 height 6
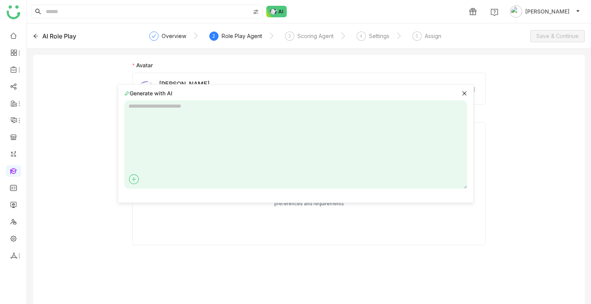
click at [203, 117] on textarea at bounding box center [295, 144] width 343 height 88
type textarea "**********"
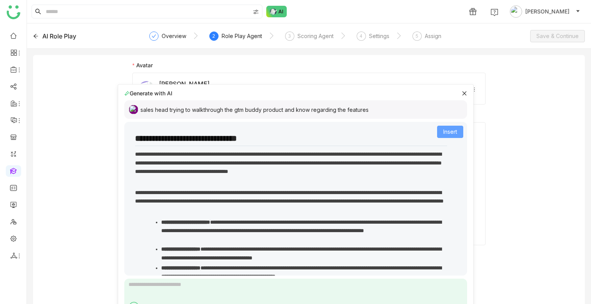
click at [443, 135] on span "Insert" at bounding box center [450, 132] width 14 height 8
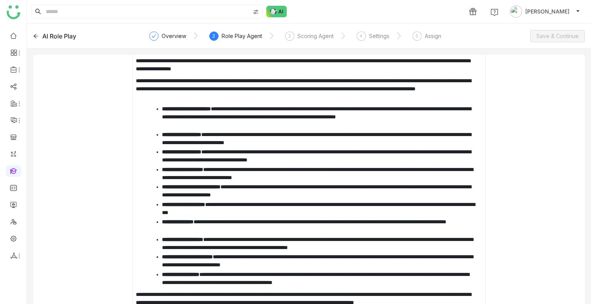
scroll to position [117, 0]
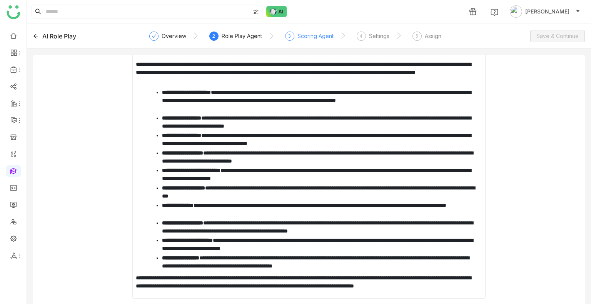
click at [299, 38] on div "Scoring Agent" at bounding box center [315, 36] width 36 height 9
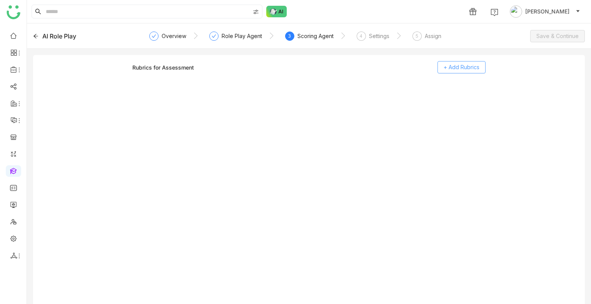
click at [467, 69] on span "+ Add Rubrics" at bounding box center [461, 67] width 36 height 8
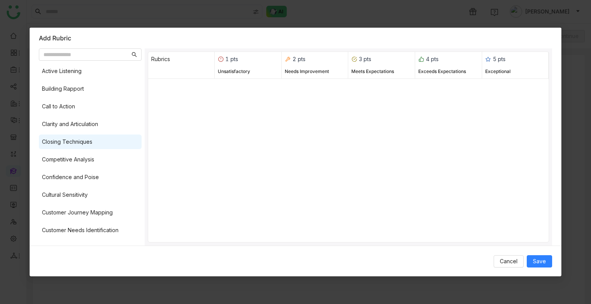
click at [73, 137] on div "Closing Techniques" at bounding box center [90, 142] width 103 height 15
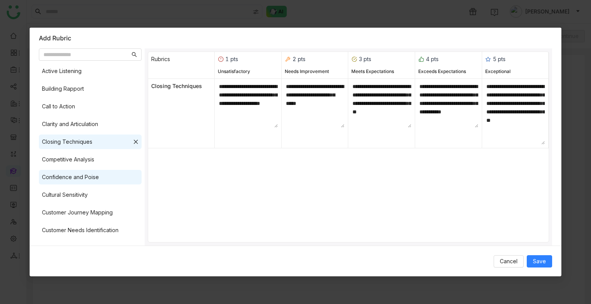
click at [70, 170] on div "Active Listening Building Rapport Call to Action Clarity and Articulation Closi…" at bounding box center [90, 153] width 103 height 179
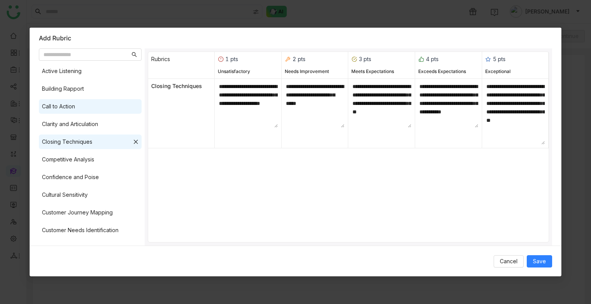
click at [66, 111] on div "Call to Action" at bounding box center [90, 106] width 103 height 15
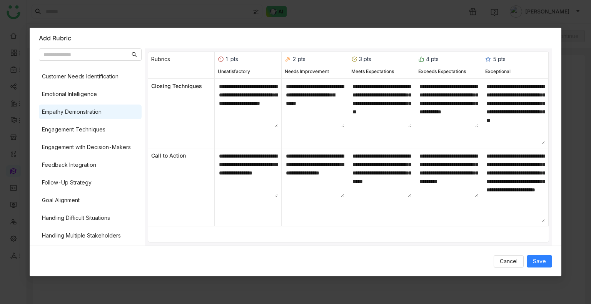
click at [67, 114] on div "Empathy Demonstration" at bounding box center [72, 112] width 60 height 8
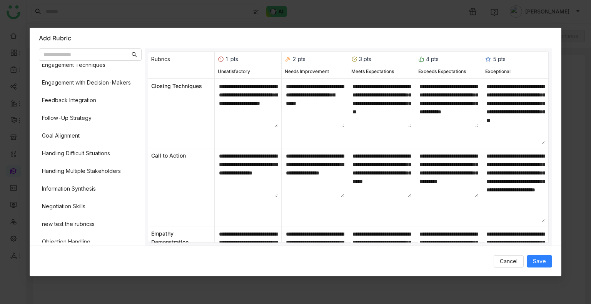
scroll to position [308, 0]
click at [67, 108] on div "Active Listening Building Rapport Call to Action Clarity and Articulation Closi…" at bounding box center [90, 153] width 103 height 179
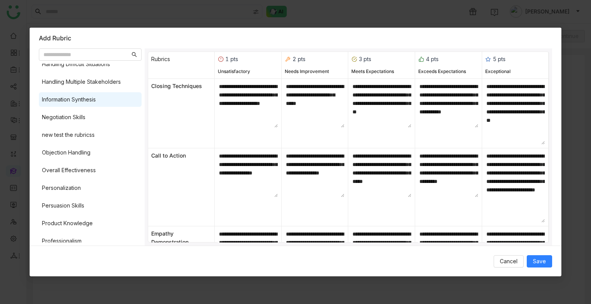
click at [77, 94] on div "Information Synthesis" at bounding box center [90, 99] width 103 height 15
click at [82, 155] on div "Objection Handling" at bounding box center [66, 152] width 48 height 8
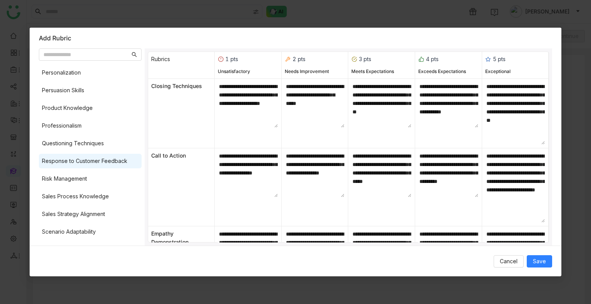
click at [68, 175] on div "Risk Management" at bounding box center [64, 179] width 45 height 8
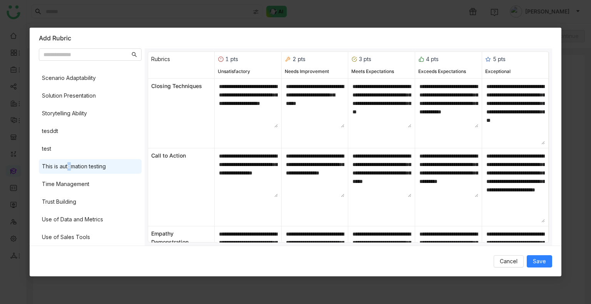
click at [67, 172] on div "This is automation testing" at bounding box center [90, 166] width 103 height 15
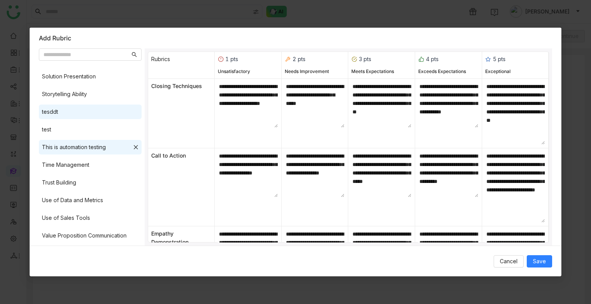
drag, startPoint x: 69, startPoint y: 169, endPoint x: 80, endPoint y: 113, distance: 56.8
click at [69, 170] on div "Time Management" at bounding box center [90, 165] width 103 height 15
click at [79, 105] on div "tesddt" at bounding box center [90, 112] width 103 height 15
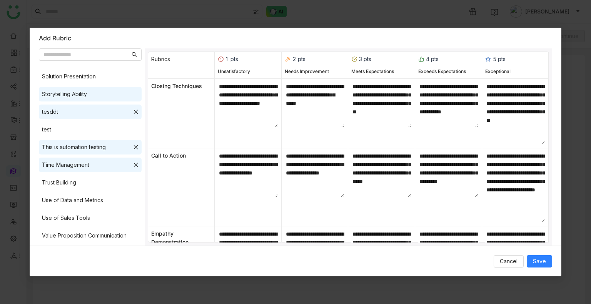
click at [79, 90] on div "Storytelling Ability" at bounding box center [64, 94] width 45 height 8
click at [537, 262] on span "Save" at bounding box center [539, 261] width 13 height 8
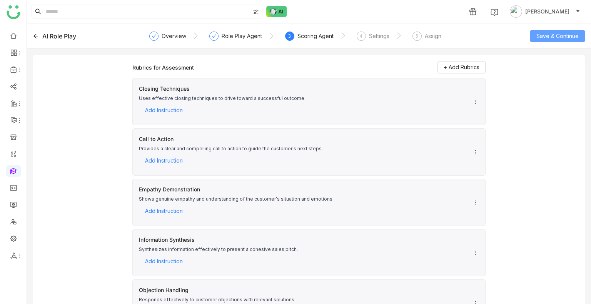
click at [559, 35] on span "Save & Continue" at bounding box center [557, 36] width 42 height 8
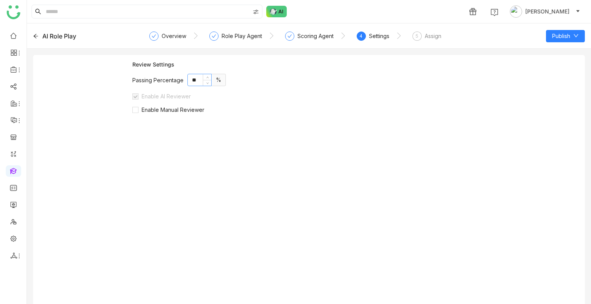
click at [194, 80] on input "**" at bounding box center [199, 80] width 23 height 12
type input "**"
click at [163, 113] on div "Review Settings Passing Percentage ** % Enable AI Reviewer Enable Manual Review…" at bounding box center [308, 185] width 353 height 249
click at [163, 113] on span "Enable Manual Reviewer" at bounding box center [172, 110] width 69 height 7
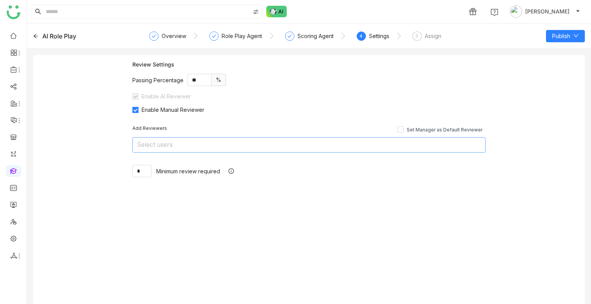
click at [185, 141] on nz-select-top-control "Select users" at bounding box center [308, 144] width 353 height 15
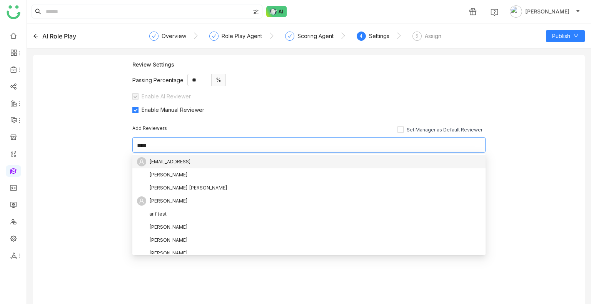
type input "*****"
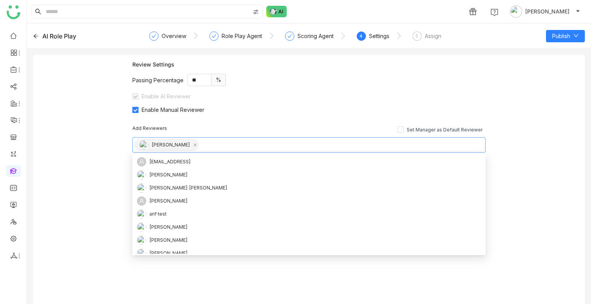
click at [268, 122] on div "Add Reviewers Set Manager as Default Reviewer Uday Bhanu * Minimum review requi…" at bounding box center [308, 151] width 353 height 77
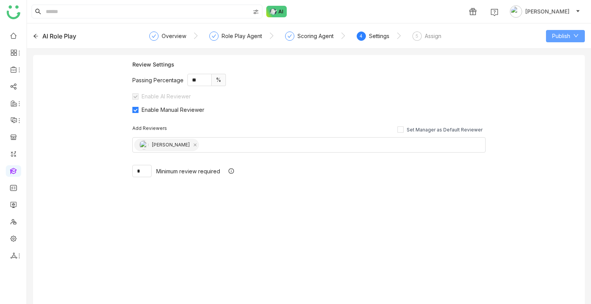
click at [560, 37] on span "Publish" at bounding box center [561, 36] width 18 height 8
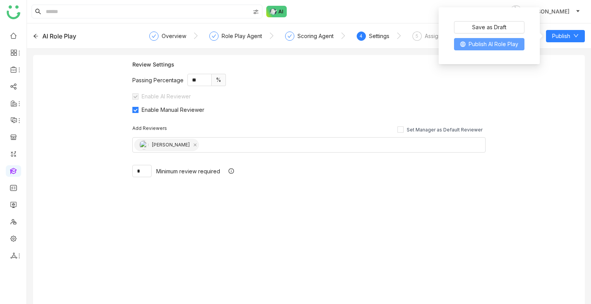
click at [482, 48] on span "Publish AI Role Play" at bounding box center [493, 44] width 50 height 8
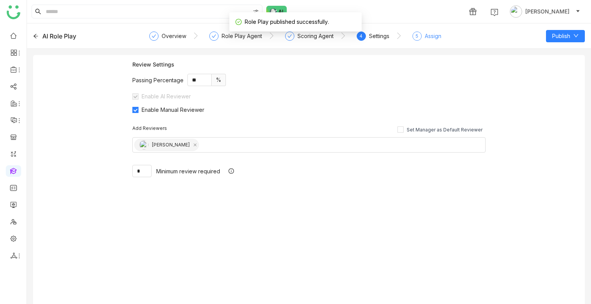
click at [425, 39] on div "Assign" at bounding box center [433, 36] width 17 height 9
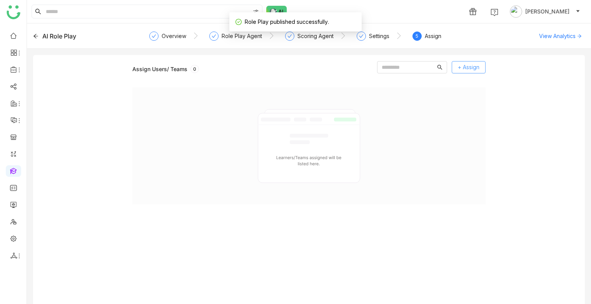
click at [473, 66] on span "+ Assign" at bounding box center [469, 67] width 22 height 8
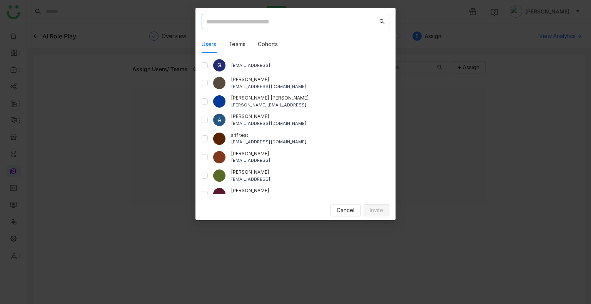
click at [212, 20] on input "text" at bounding box center [288, 21] width 173 height 15
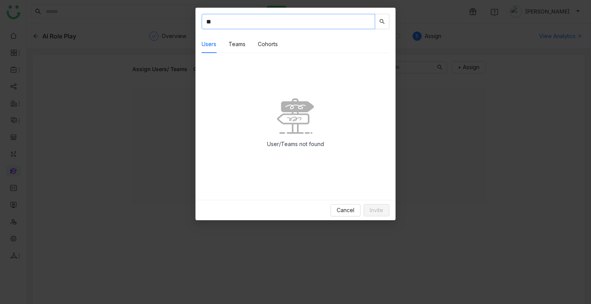
type input "*"
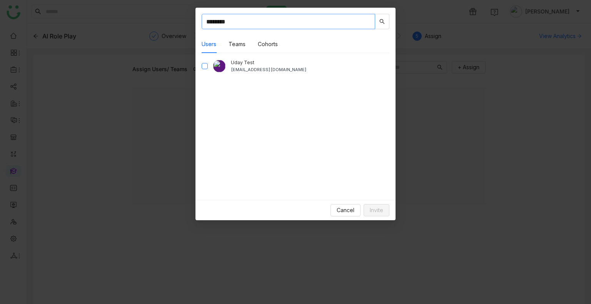
type input "********"
drag, startPoint x: 370, startPoint y: 202, endPoint x: 377, endPoint y: 206, distance: 7.7
click at [372, 203] on div "Cancel Invite" at bounding box center [295, 210] width 200 height 20
click at [383, 212] on span "Invite" at bounding box center [376, 210] width 13 height 8
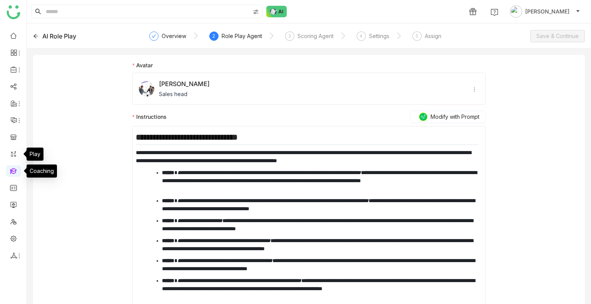
click at [15, 171] on link at bounding box center [13, 170] width 7 height 7
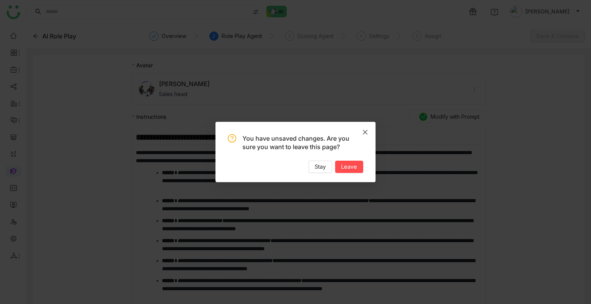
click at [16, 170] on nz-modal-confirm-container "You have unsaved changes. Are you sure you want to leave this page? Stay Leave" at bounding box center [295, 152] width 591 height 304
click at [350, 165] on span "Leave" at bounding box center [349, 167] width 16 height 8
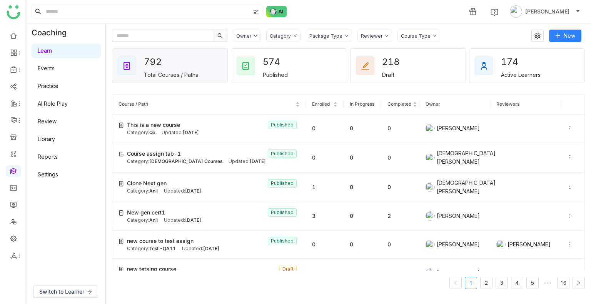
click at [48, 175] on link "Settings" at bounding box center [48, 174] width 20 height 7
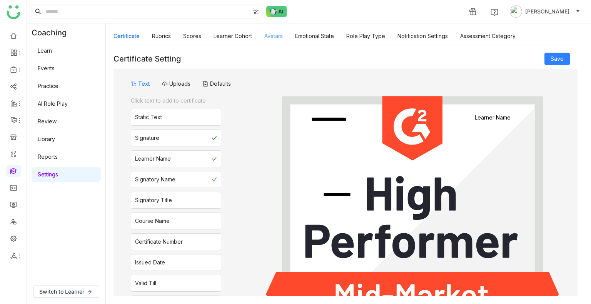
click at [272, 33] on link "Avatars" at bounding box center [273, 36] width 18 height 7
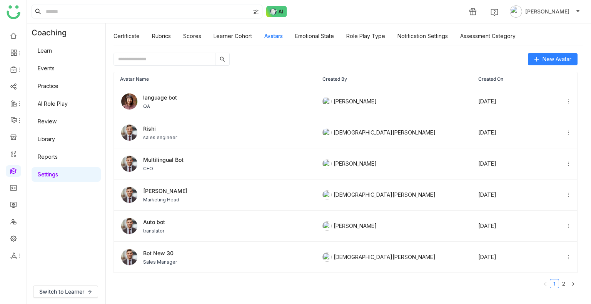
drag, startPoint x: 181, startPoint y: 52, endPoint x: 183, endPoint y: 47, distance: 4.8
click at [182, 51] on div "New Avatar Avatar Name Created By Created On language bot QA Uday Bhanu Oct 03,…" at bounding box center [348, 174] width 485 height 259
click at [195, 58] on input "text" at bounding box center [164, 59] width 101 height 12
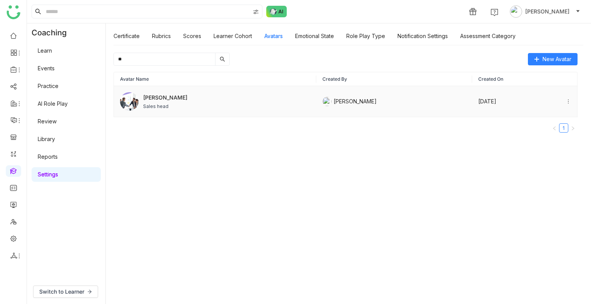
type input "**"
click at [170, 98] on span "Jhon Rickey" at bounding box center [165, 97] width 44 height 8
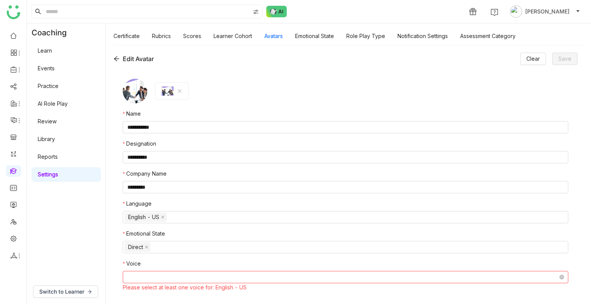
click at [169, 278] on nz-select-top-control at bounding box center [345, 277] width 445 height 12
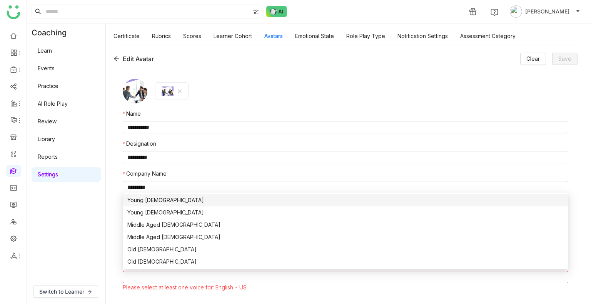
drag, startPoint x: 146, startPoint y: 200, endPoint x: 147, endPoint y: 207, distance: 7.0
click at [146, 200] on div "Young Male" at bounding box center [345, 200] width 436 height 8
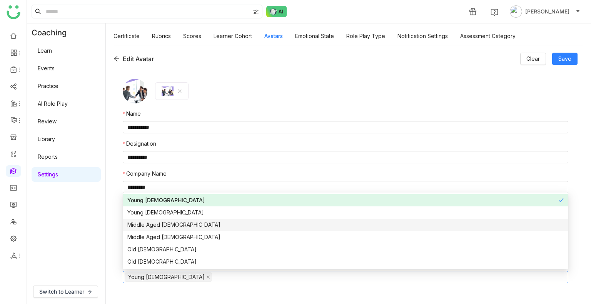
click at [148, 225] on div "Middle Aged Male" at bounding box center [345, 225] width 436 height 8
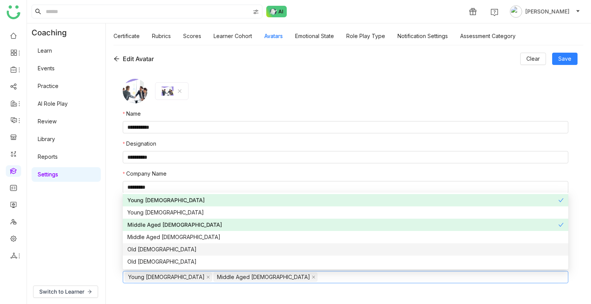
click at [150, 244] on nz-option-item "Old Male" at bounding box center [345, 249] width 445 height 12
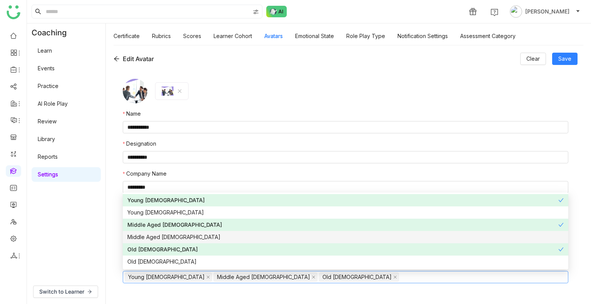
click at [152, 237] on div "Middle Aged Female" at bounding box center [345, 237] width 436 height 8
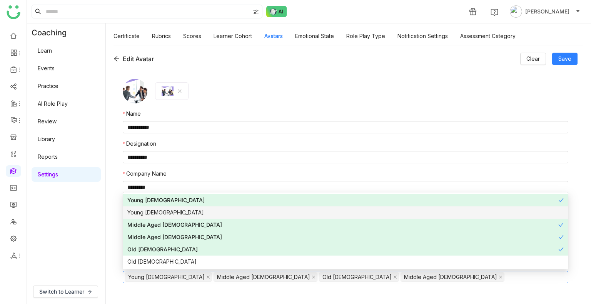
click at [149, 208] on nz-option-item "Young Female" at bounding box center [345, 213] width 445 height 12
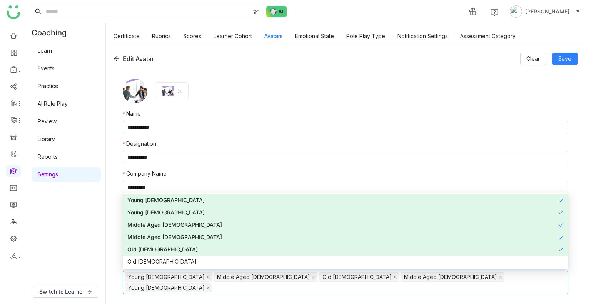
click at [440, 95] on nz-form-item at bounding box center [345, 91] width 445 height 25
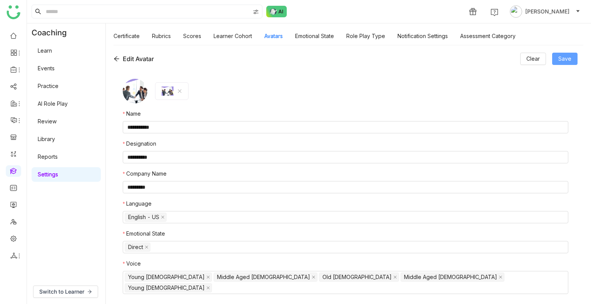
click at [557, 55] on button "Save" at bounding box center [564, 59] width 25 height 12
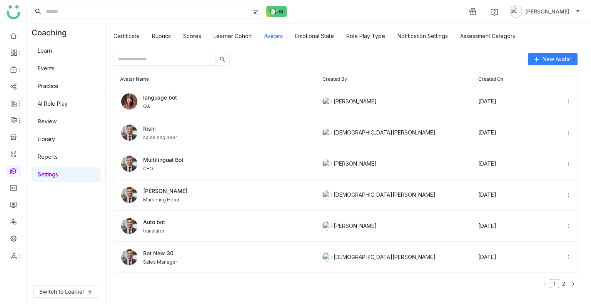
click at [55, 112] on div "Learn Events Practice AI Role Play Review Library Reports Settings" at bounding box center [66, 113] width 78 height 142
click at [55, 122] on link "Review" at bounding box center [47, 121] width 19 height 7
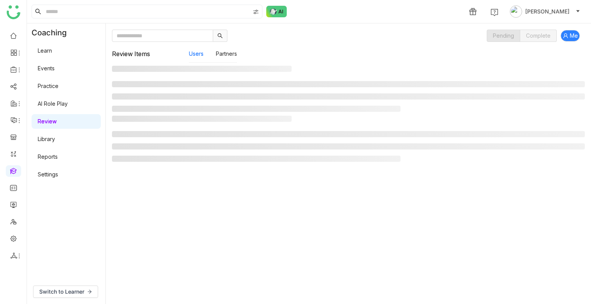
click at [55, 122] on link "Review" at bounding box center [47, 121] width 19 height 7
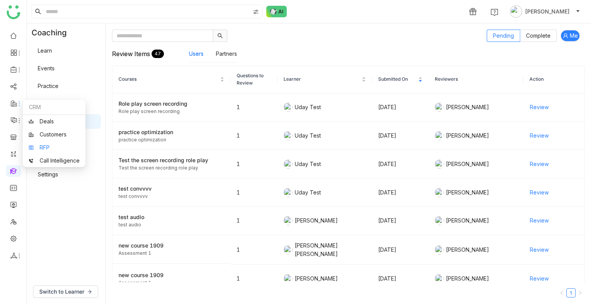
click at [40, 145] on link "RFP" at bounding box center [53, 147] width 51 height 5
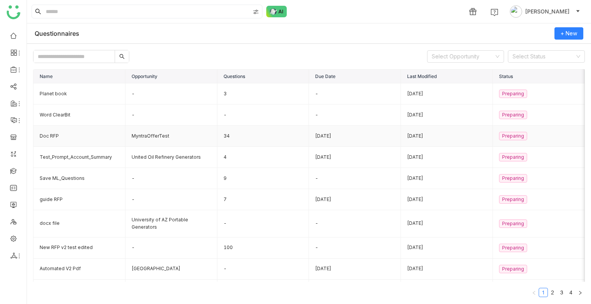
click at [57, 137] on td "Doc RFP" at bounding box center [79, 136] width 92 height 21
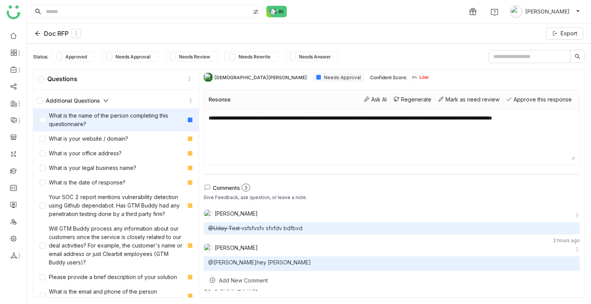
scroll to position [72, 0]
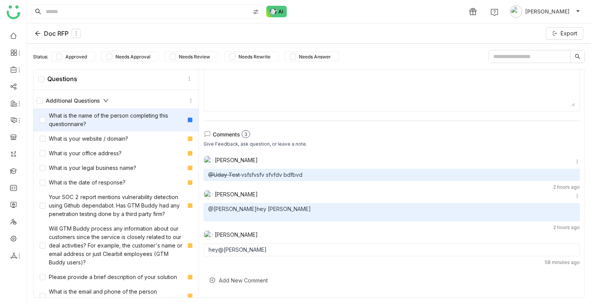
click at [35, 32] on icon at bounding box center [38, 33] width 6 height 6
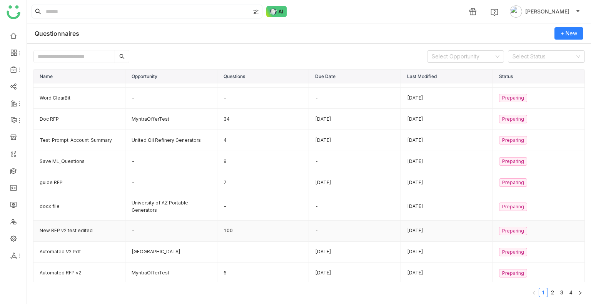
scroll to position [3, 0]
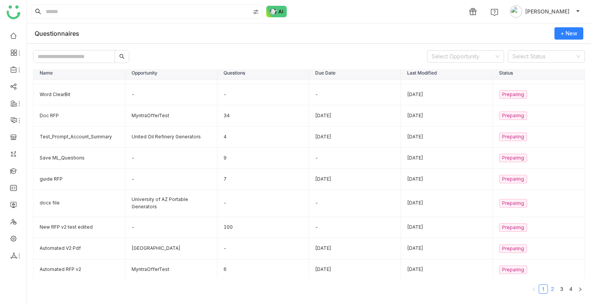
click at [548, 291] on link "2" at bounding box center [552, 289] width 8 height 8
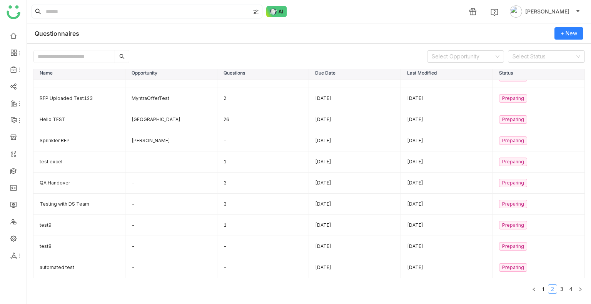
scroll to position [11, 0]
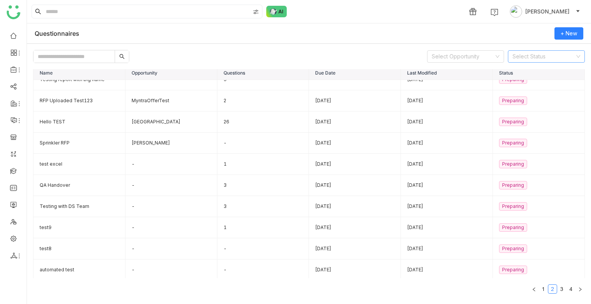
click at [528, 60] on input at bounding box center [543, 57] width 62 height 12
click at [473, 41] on div "Questionnaires + New" at bounding box center [309, 33] width 564 height 20
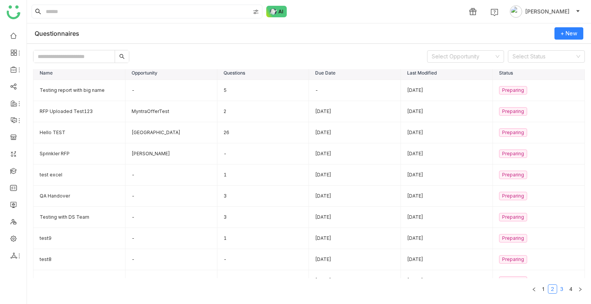
click at [557, 289] on link "3" at bounding box center [561, 289] width 8 height 8
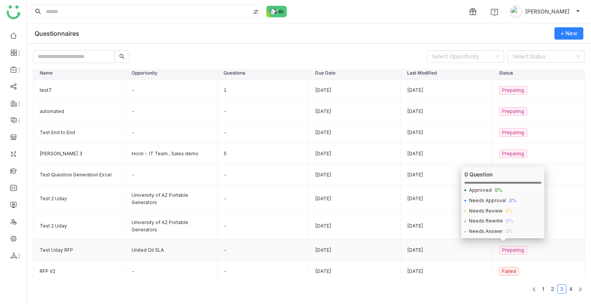
scroll to position [23, 0]
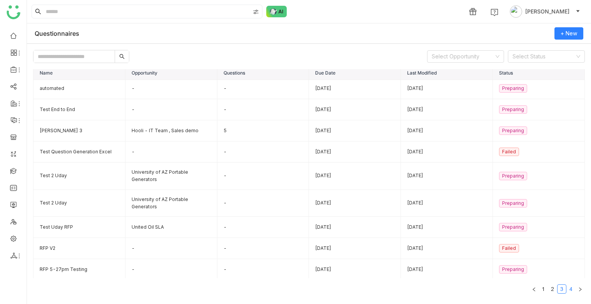
click at [567, 292] on link "4" at bounding box center [571, 289] width 8 height 8
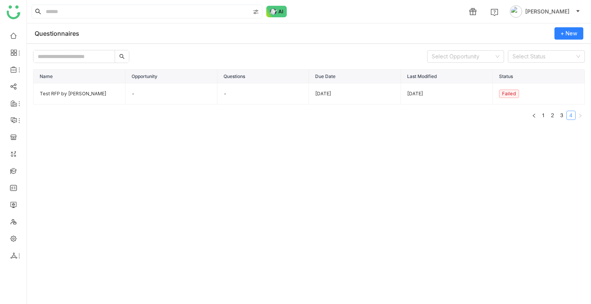
scroll to position [0, 0]
click at [543, 117] on link "1" at bounding box center [543, 115] width 8 height 8
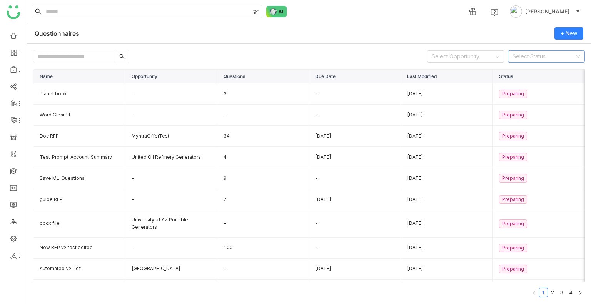
click at [545, 61] on input at bounding box center [543, 57] width 62 height 12
click at [541, 83] on div "In Progress" at bounding box center [546, 84] width 68 height 8
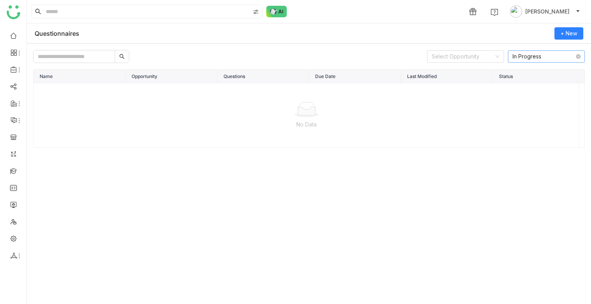
click at [525, 60] on nz-select-item "In Progress" at bounding box center [546, 57] width 68 height 12
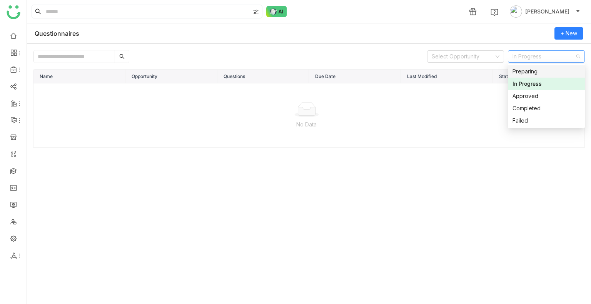
click at [528, 76] on nz-option-item "Preparing" at bounding box center [546, 71] width 77 height 12
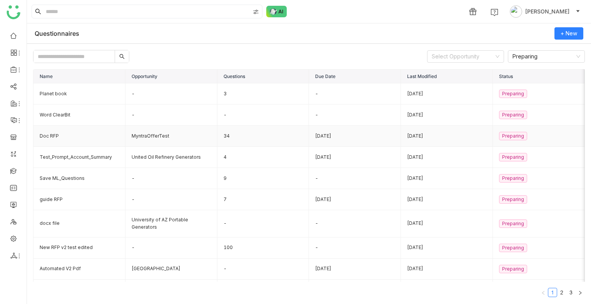
click at [47, 133] on td "Doc RFP" at bounding box center [79, 136] width 92 height 21
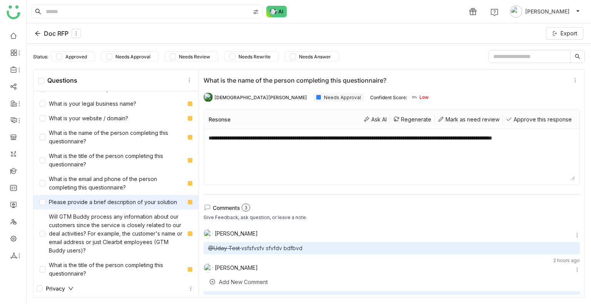
scroll to position [2, 0]
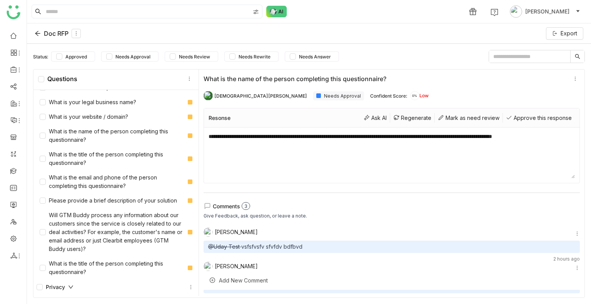
click at [37, 31] on icon at bounding box center [38, 33] width 6 height 6
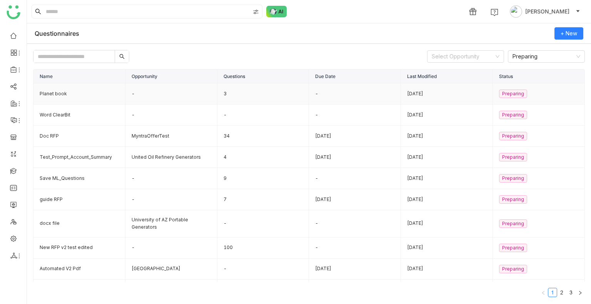
click at [53, 99] on td "Planet book" at bounding box center [79, 93] width 92 height 21
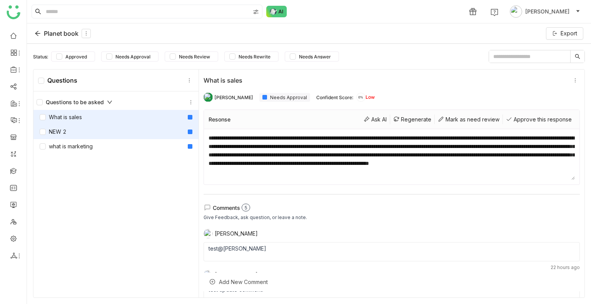
click at [80, 127] on div "NEW 2" at bounding box center [115, 132] width 165 height 15
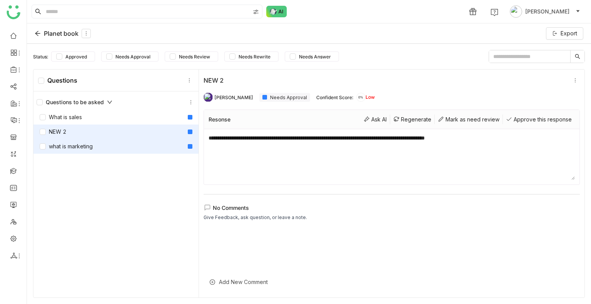
click at [76, 145] on div "what is marketing" at bounding box center [66, 146] width 53 height 8
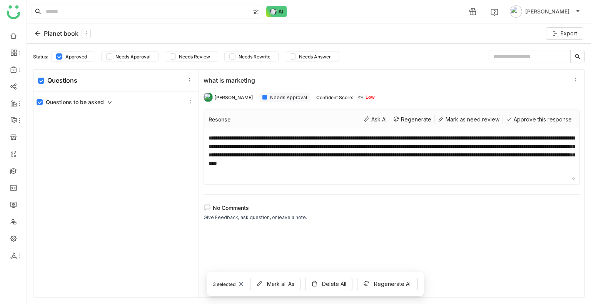
click at [108, 101] on icon at bounding box center [109, 102] width 5 height 5
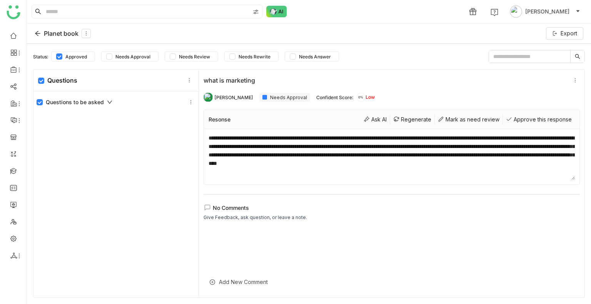
drag, startPoint x: 393, startPoint y: 210, endPoint x: 378, endPoint y: 183, distance: 31.3
click at [107, 100] on icon at bounding box center [109, 102] width 5 height 5
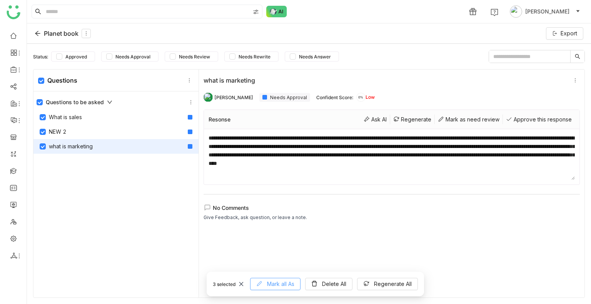
click at [282, 280] on span "Mark all As" at bounding box center [280, 284] width 27 height 8
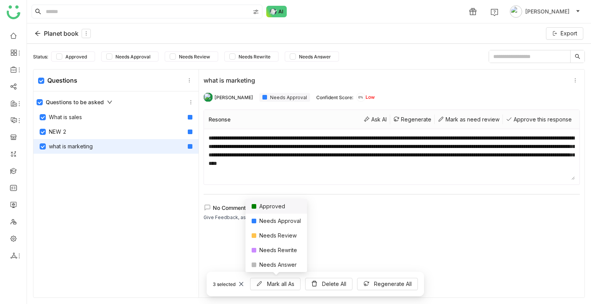
drag, startPoint x: 276, startPoint y: 210, endPoint x: 288, endPoint y: 198, distance: 17.4
click at [276, 210] on div "Approved" at bounding box center [276, 206] width 62 height 15
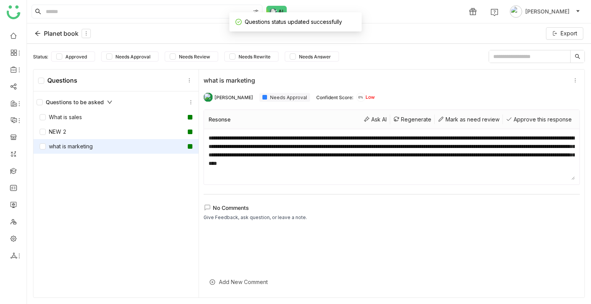
click at [113, 232] on div "Questions to be asked What is sales NEW 2 what is marketing" at bounding box center [115, 196] width 165 height 208
click at [38, 32] on icon at bounding box center [37, 33] width 5 height 5
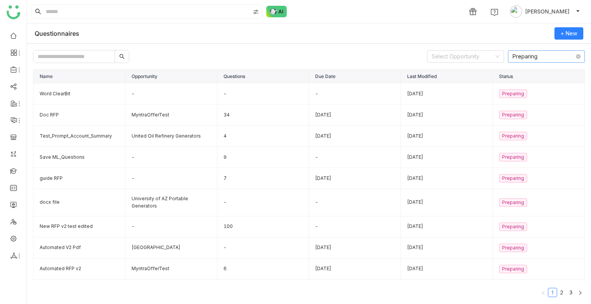
click at [522, 57] on nz-select-item "Preparing" at bounding box center [546, 57] width 68 height 12
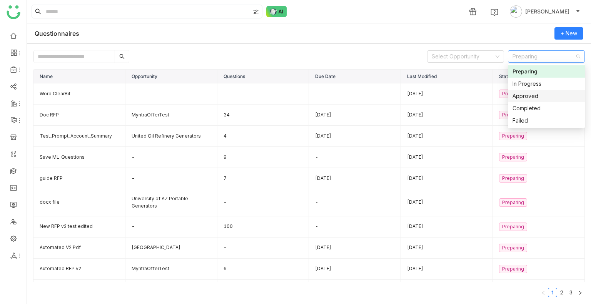
click at [517, 100] on div "Approved" at bounding box center [546, 96] width 68 height 8
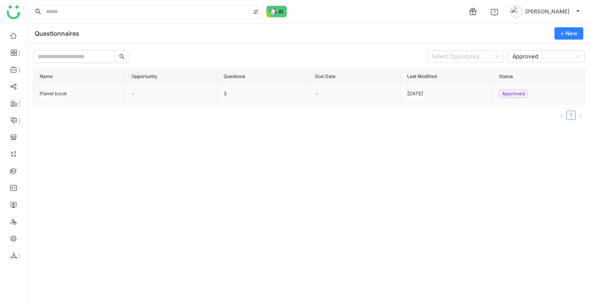
click at [57, 90] on td "Planet book" at bounding box center [79, 93] width 92 height 21
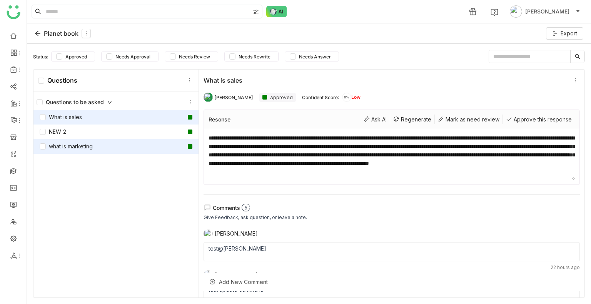
click at [95, 139] on div "what is marketing" at bounding box center [115, 146] width 165 height 15
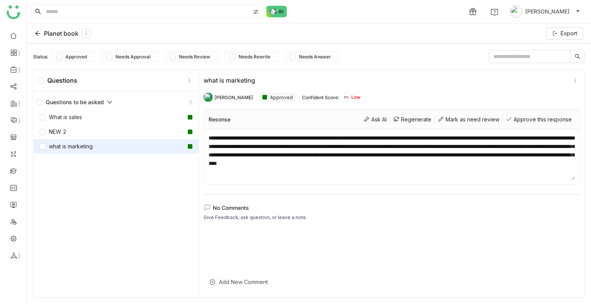
click at [34, 31] on div "Planet book Export" at bounding box center [309, 33] width 564 height 20
click at [43, 35] on div "Planet book" at bounding box center [63, 33] width 56 height 9
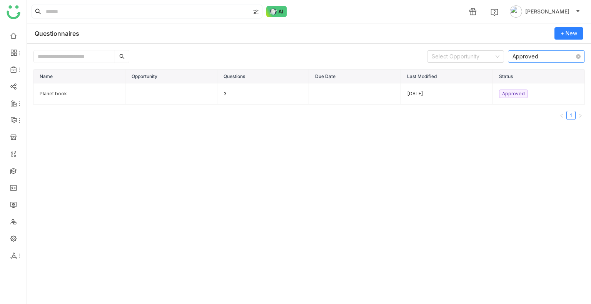
click at [522, 54] on nz-select-item "Approved" at bounding box center [546, 57] width 68 height 12
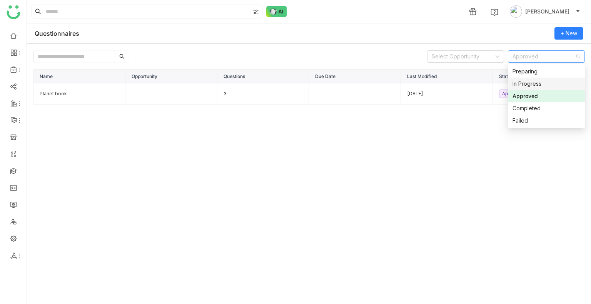
click at [523, 82] on div "In Progress" at bounding box center [546, 84] width 68 height 8
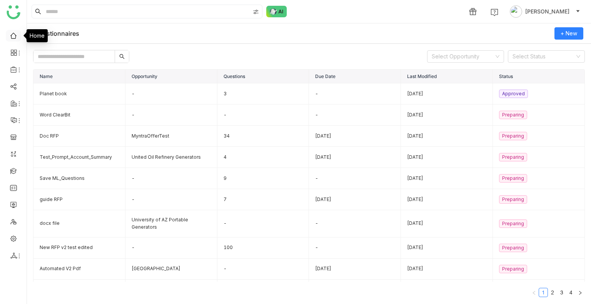
click at [12, 32] on link at bounding box center [13, 35] width 7 height 7
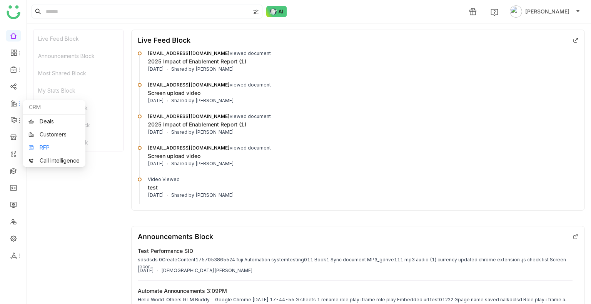
click at [40, 147] on link "RFP" at bounding box center [53, 147] width 51 height 5
